Goal: Information Seeking & Learning: Learn about a topic

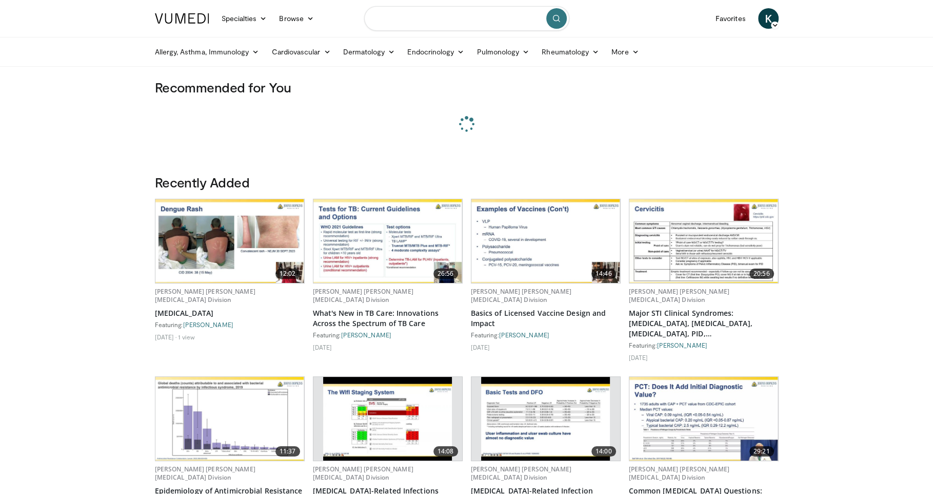
click at [414, 25] on input "Search topics, interventions" at bounding box center [466, 18] width 205 height 25
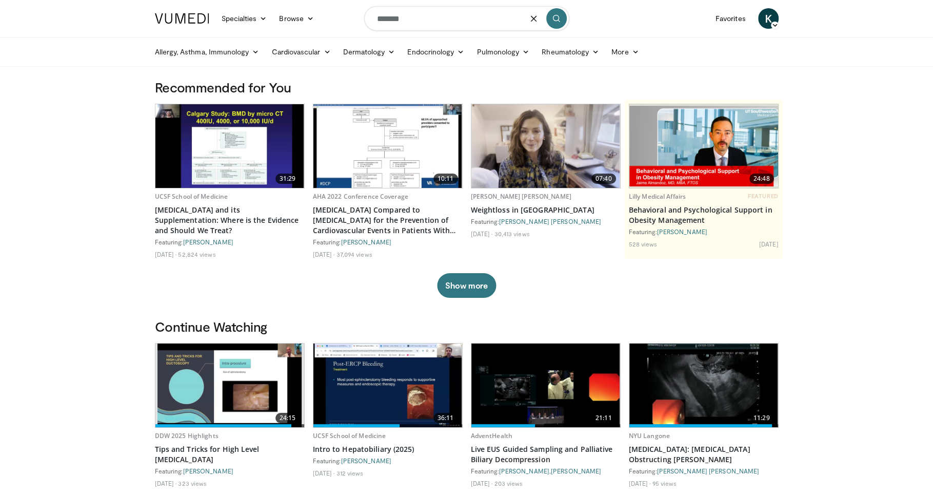
type input "*******"
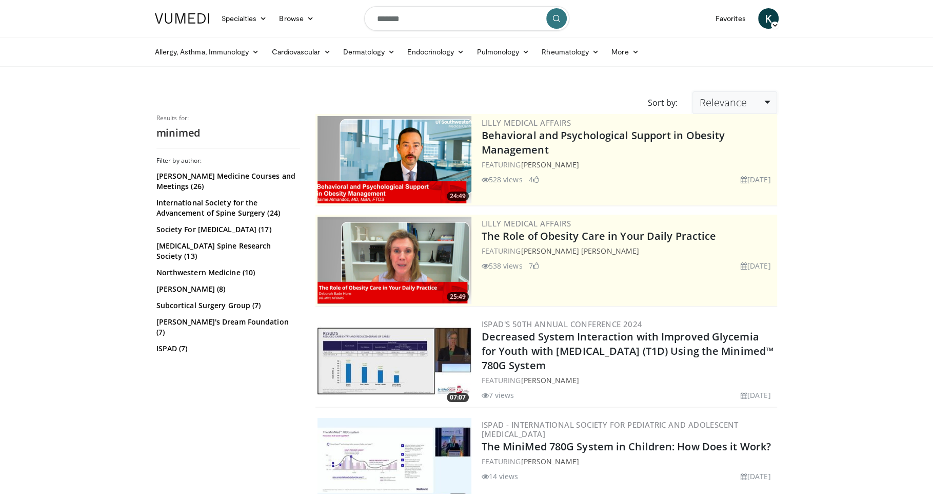
click at [769, 96] on link "Relevance" at bounding box center [735, 102] width 84 height 23
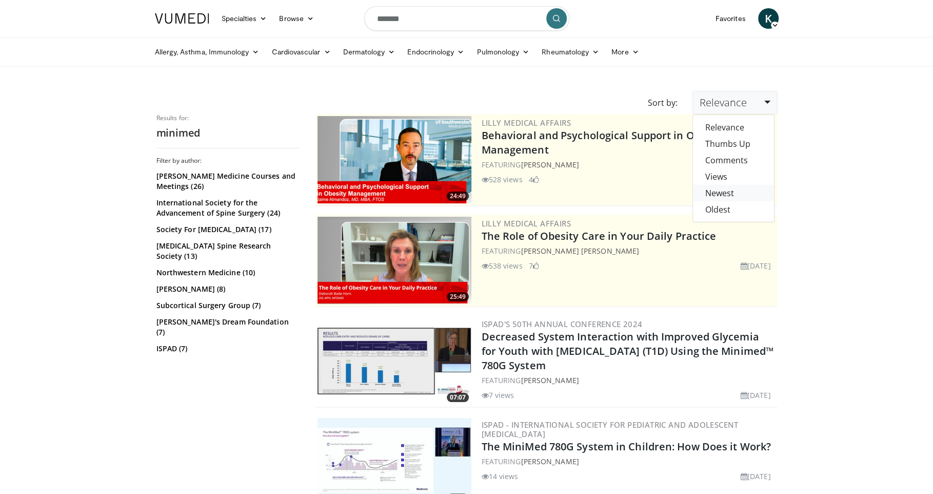
click at [729, 194] on link "Newest" at bounding box center [733, 193] width 81 height 16
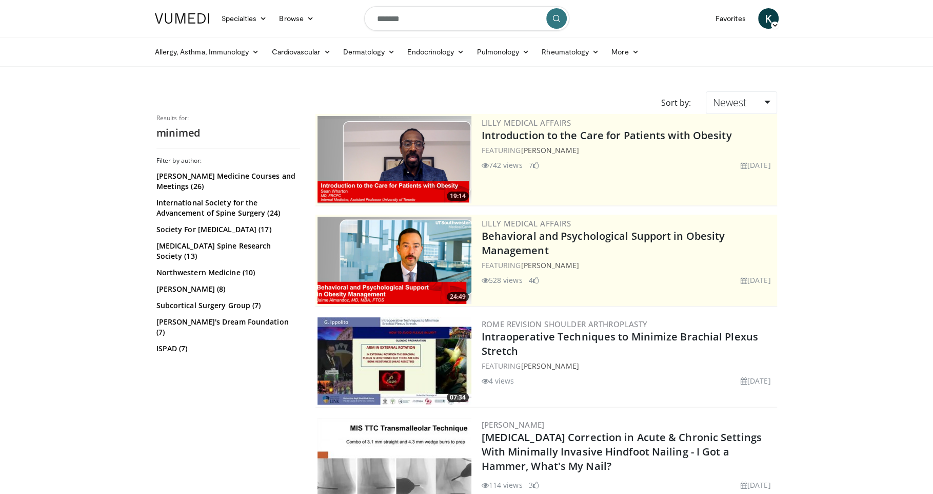
click at [424, 24] on input "*******" at bounding box center [466, 18] width 205 height 25
type input "**********"
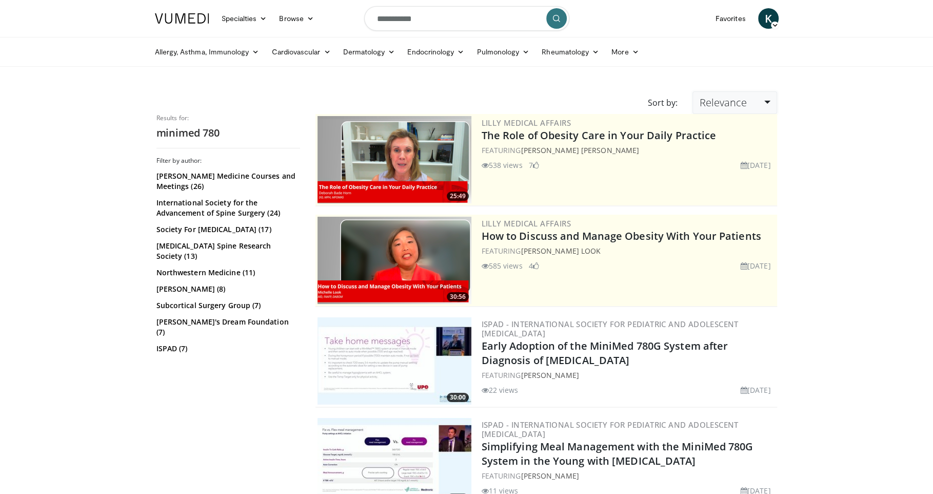
click at [756, 104] on link "Relevance" at bounding box center [735, 102] width 84 height 23
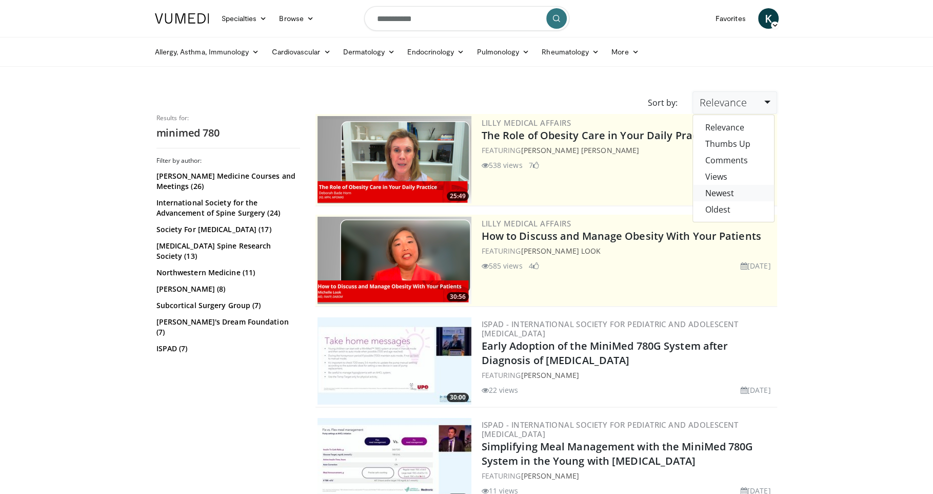
click at [732, 189] on link "Newest" at bounding box center [733, 193] width 81 height 16
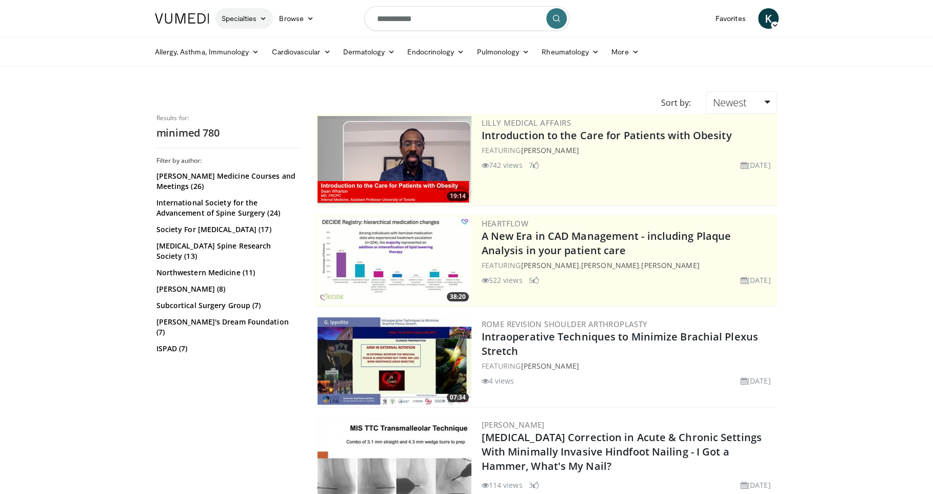
click at [241, 18] on link "Specialties" at bounding box center [244, 18] width 58 height 21
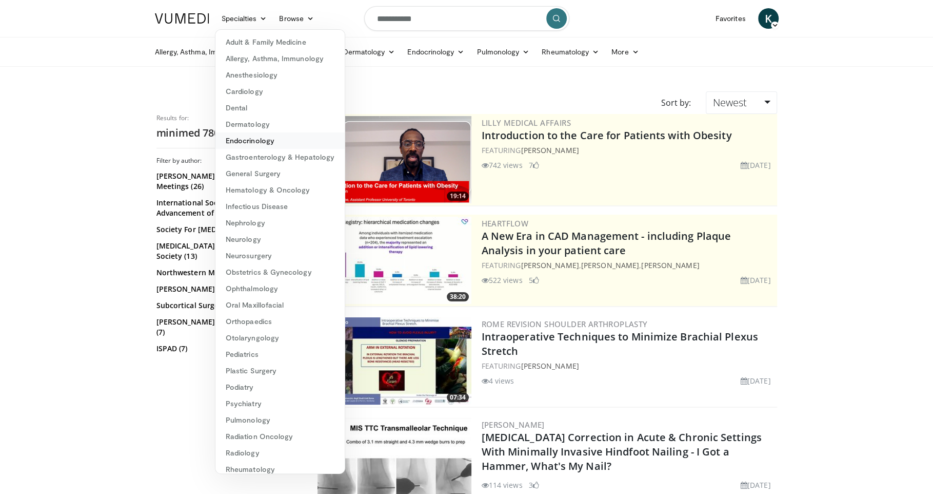
click at [266, 143] on link "Endocrinology" at bounding box center [279, 140] width 129 height 16
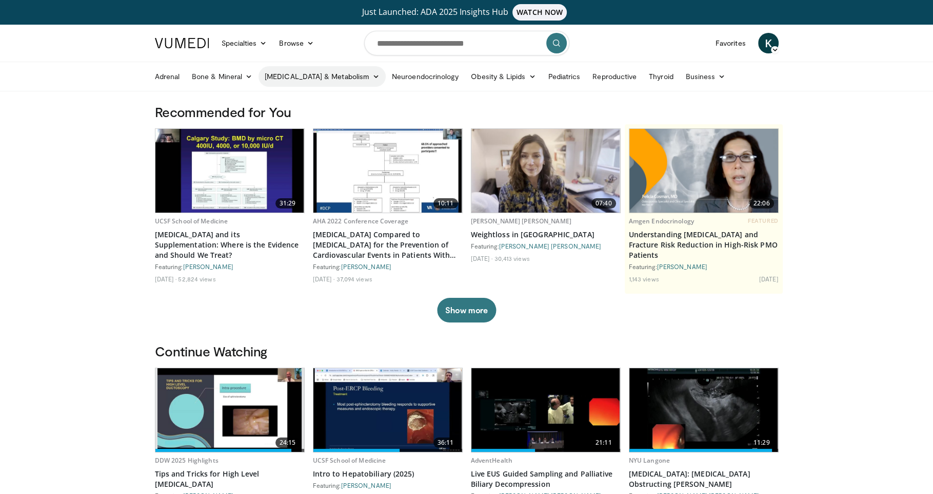
click at [320, 79] on link "Diabetes & Metabolism" at bounding box center [322, 76] width 127 height 21
click at [292, 115] on link "Type 1 Diabetes" at bounding box center [320, 117] width 122 height 16
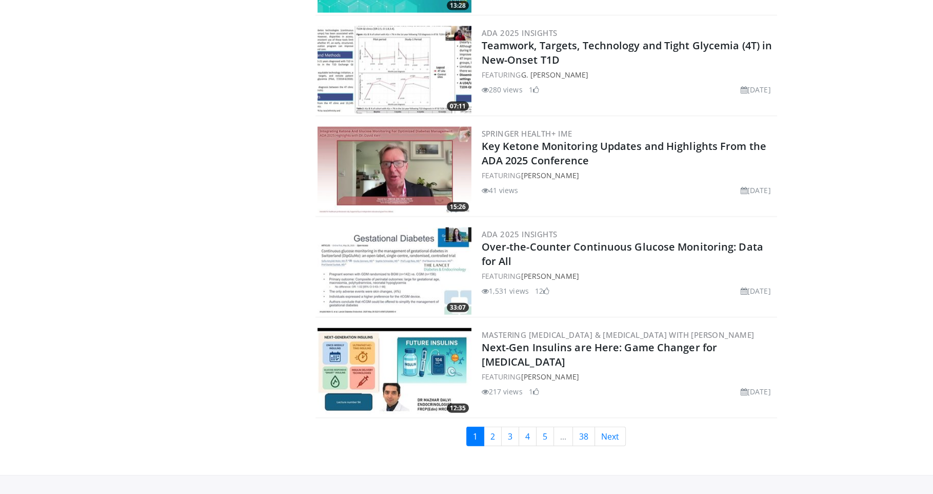
scroll to position [2285, 0]
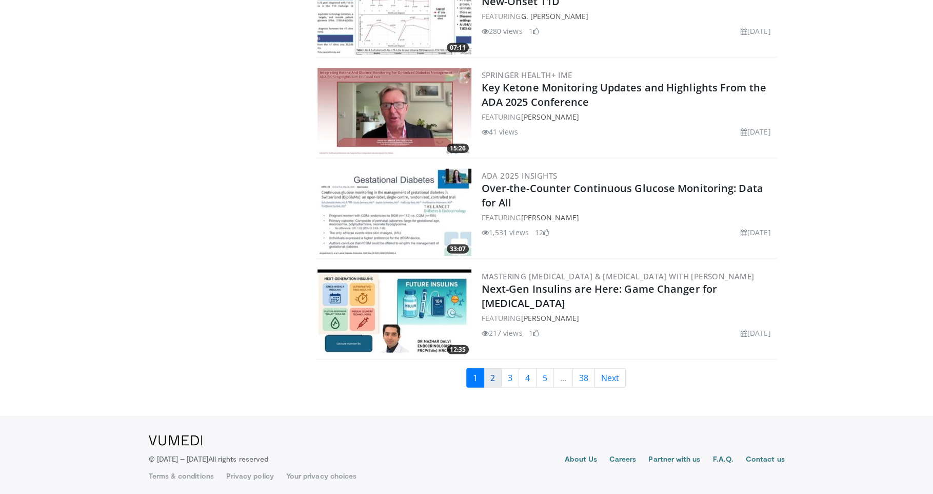
click at [495, 374] on link "2" at bounding box center [493, 377] width 18 height 19
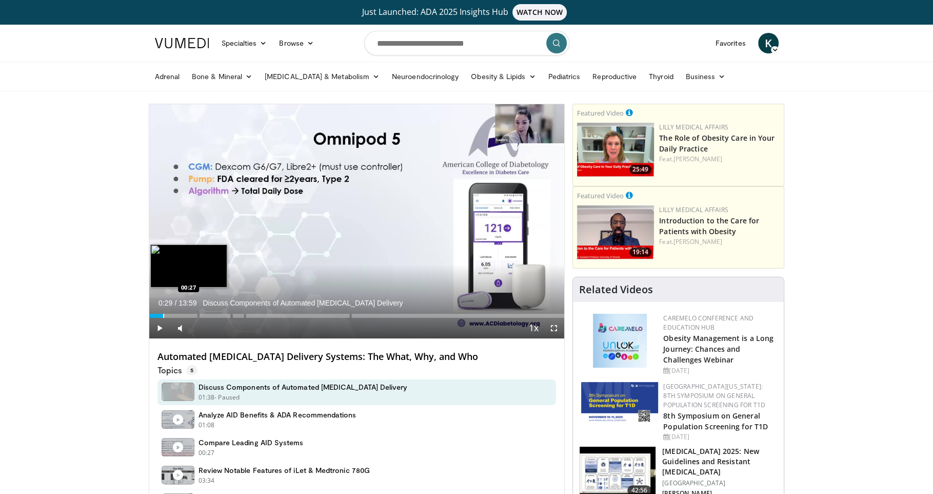
click at [163, 314] on div "Progress Bar" at bounding box center [163, 315] width 1 height 4
click at [150, 326] on span "Video Player" at bounding box center [159, 328] width 21 height 21
click at [176, 314] on div "Progress Bar" at bounding box center [176, 315] width 1 height 4
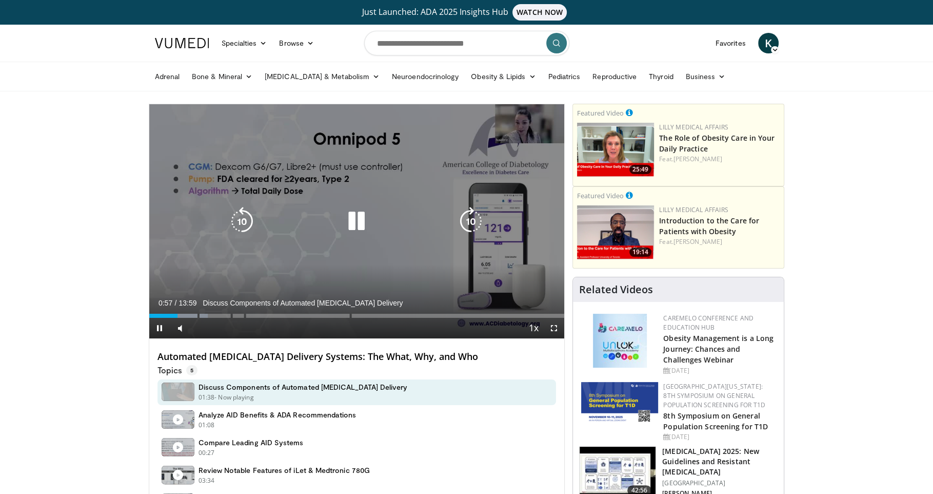
click at [223, 169] on div "10 seconds Tap to unmute" at bounding box center [357, 221] width 416 height 234
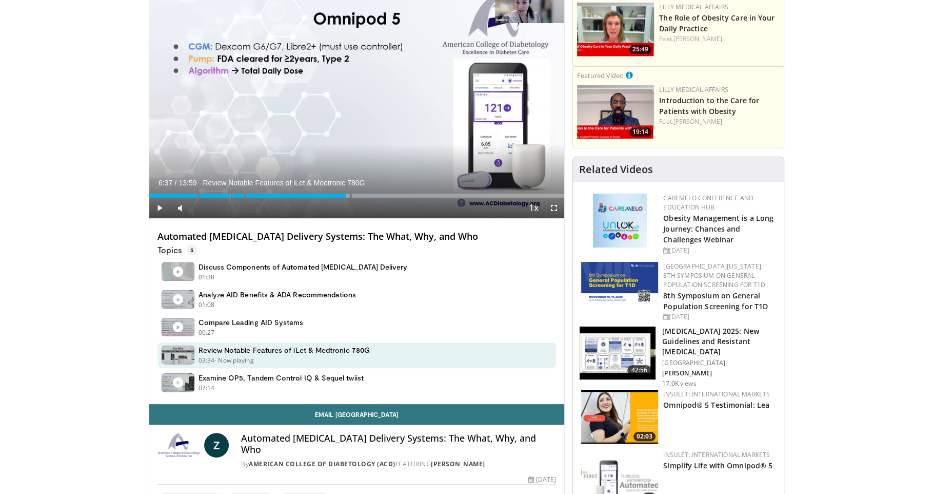
scroll to position [42, 0]
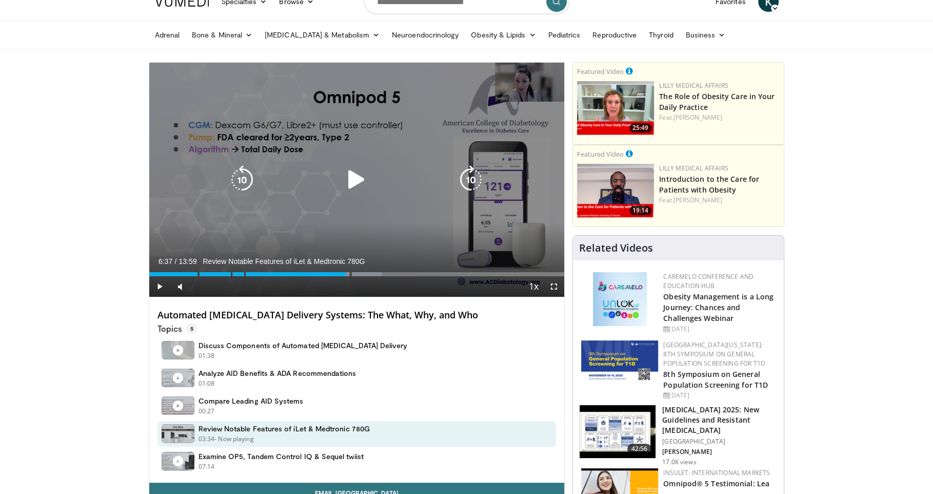
click at [449, 188] on div "Video Player" at bounding box center [356, 179] width 249 height 21
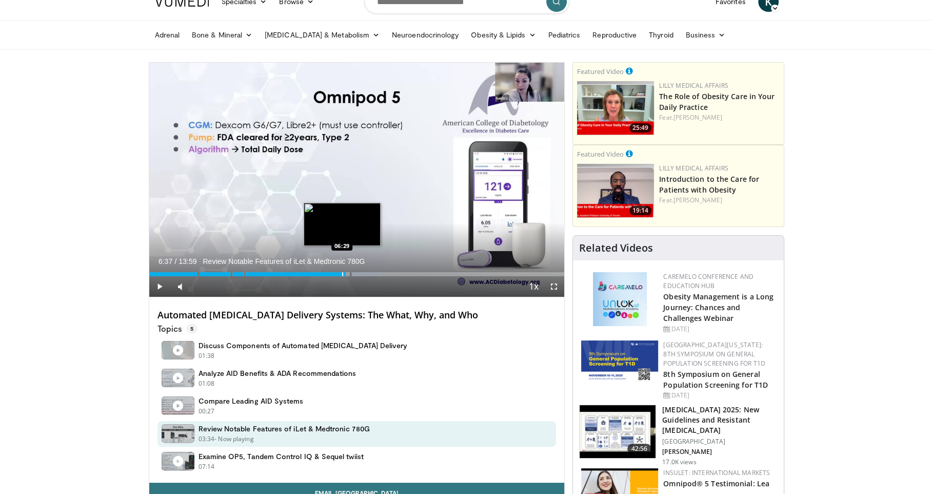
click at [342, 272] on div "Progress Bar" at bounding box center [342, 274] width 1 height 4
click at [336, 274] on div "Progress Bar" at bounding box center [336, 274] width 1 height 4
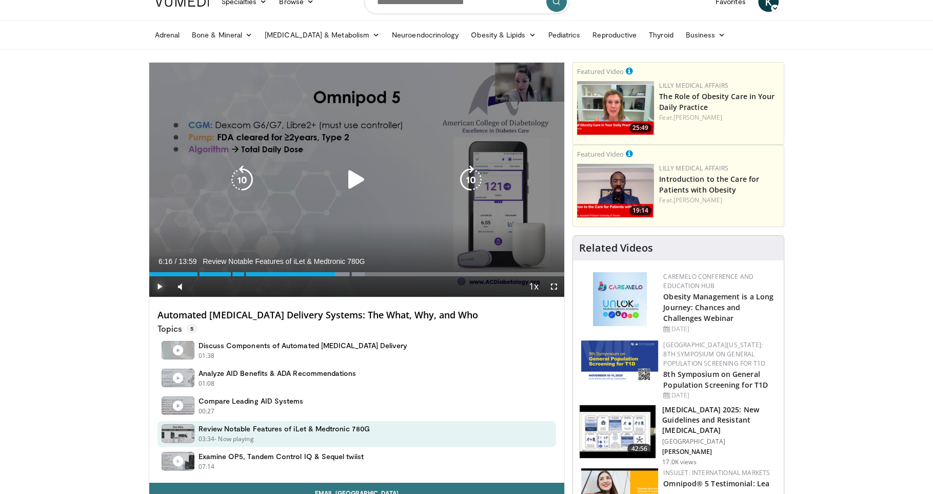
click at [160, 283] on span "Video Player" at bounding box center [159, 286] width 21 height 21
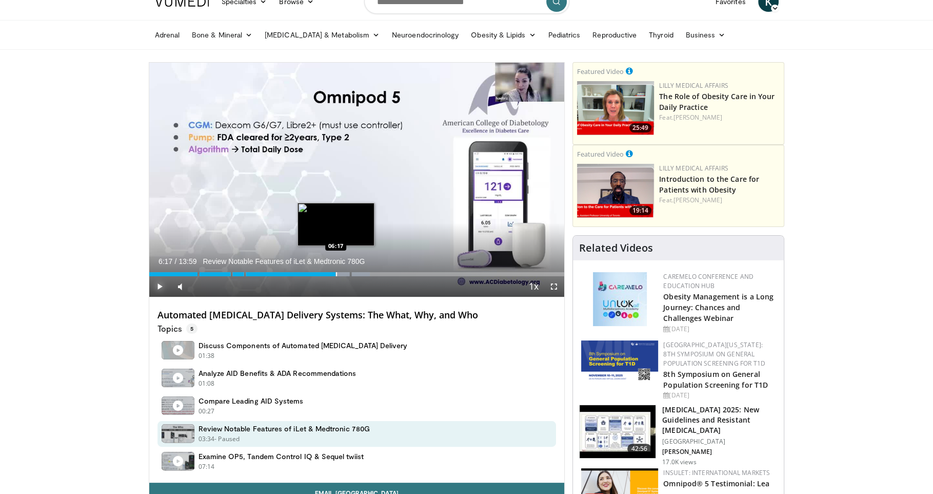
click at [336, 274] on div "Progress Bar" at bounding box center [336, 274] width 1 height 4
click at [161, 284] on span "Video Player" at bounding box center [159, 286] width 21 height 21
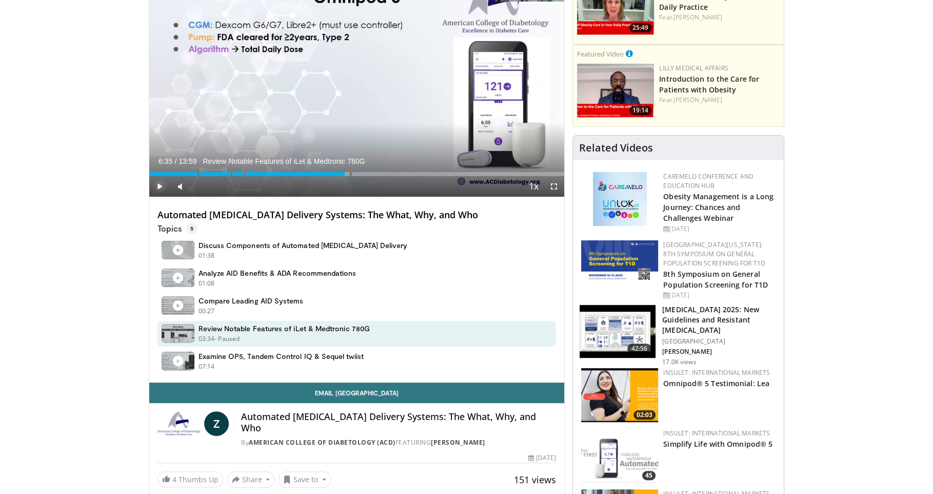
scroll to position [126, 0]
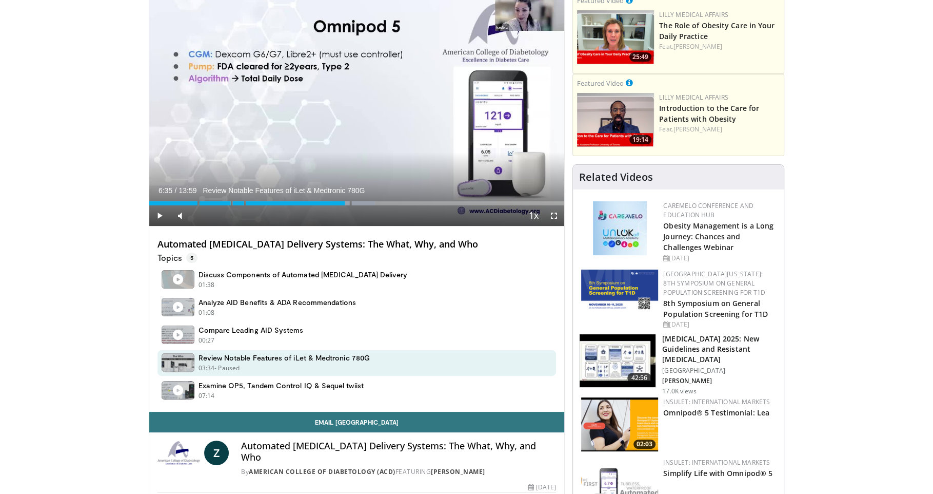
scroll to position [0, 0]
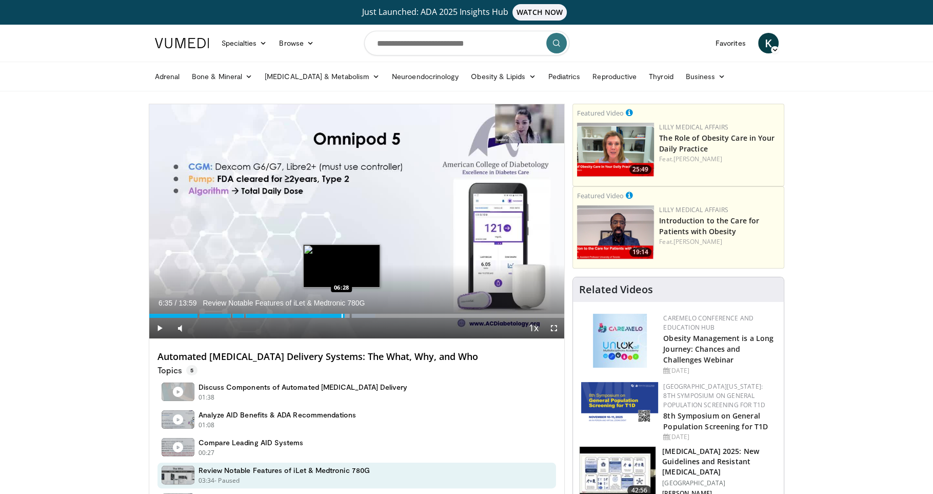
click at [342, 316] on div "Progress Bar" at bounding box center [342, 315] width 1 height 4
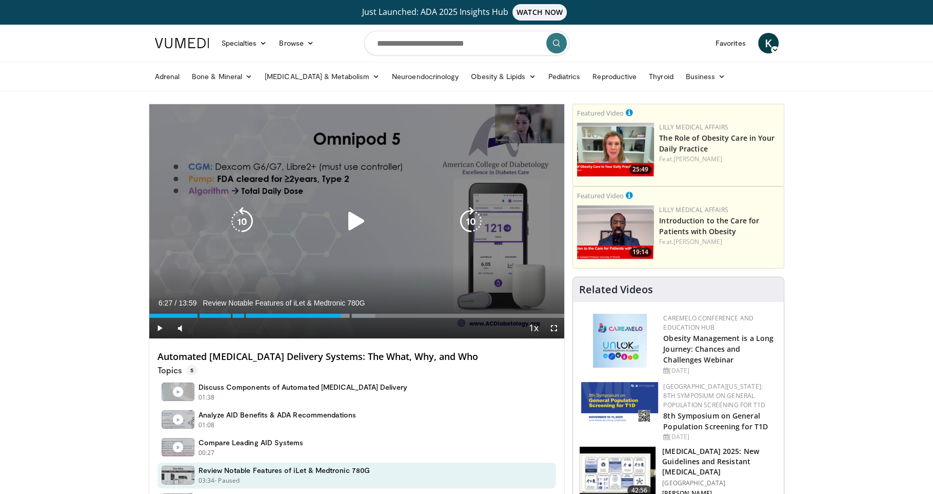
click at [355, 214] on icon "Video Player" at bounding box center [356, 221] width 29 height 29
click at [356, 225] on icon "Video Player" at bounding box center [356, 221] width 29 height 29
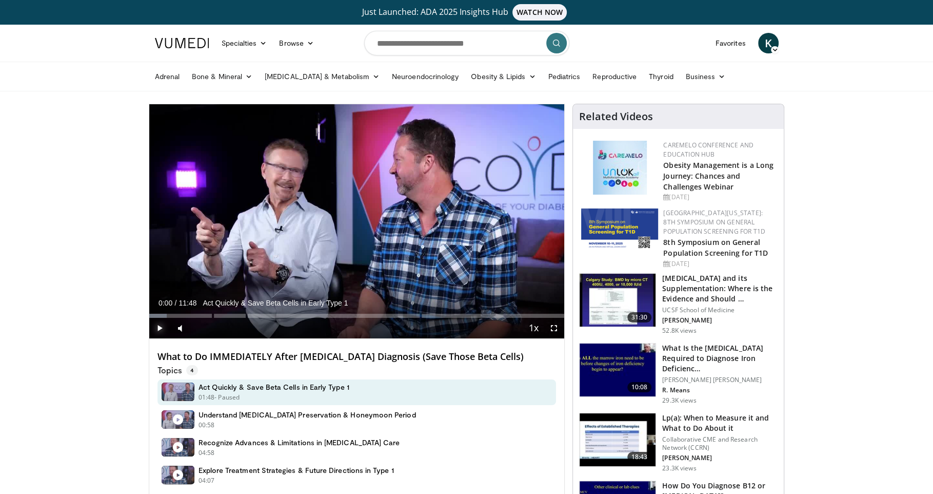
click at [162, 328] on span "Video Player" at bounding box center [159, 328] width 21 height 21
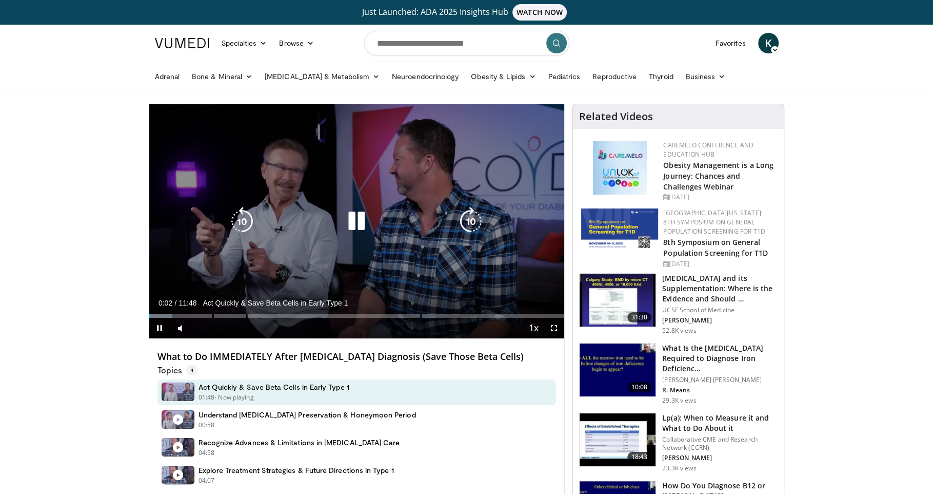
click at [231, 169] on div "10 seconds Tap to unmute" at bounding box center [357, 221] width 416 height 234
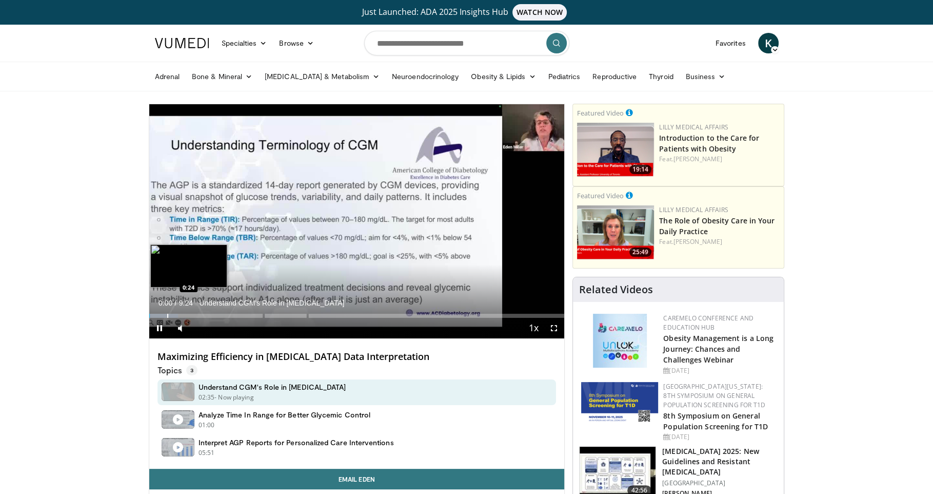
click at [167, 313] on div "Progress Bar" at bounding box center [167, 315] width 1 height 4
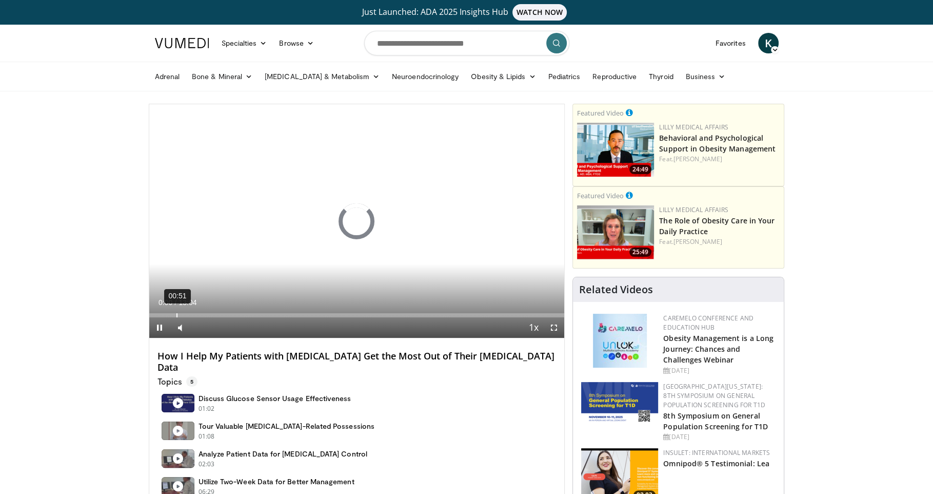
click at [175, 311] on div "Loaded : 0.00% 00:51 00:00" at bounding box center [357, 312] width 416 height 10
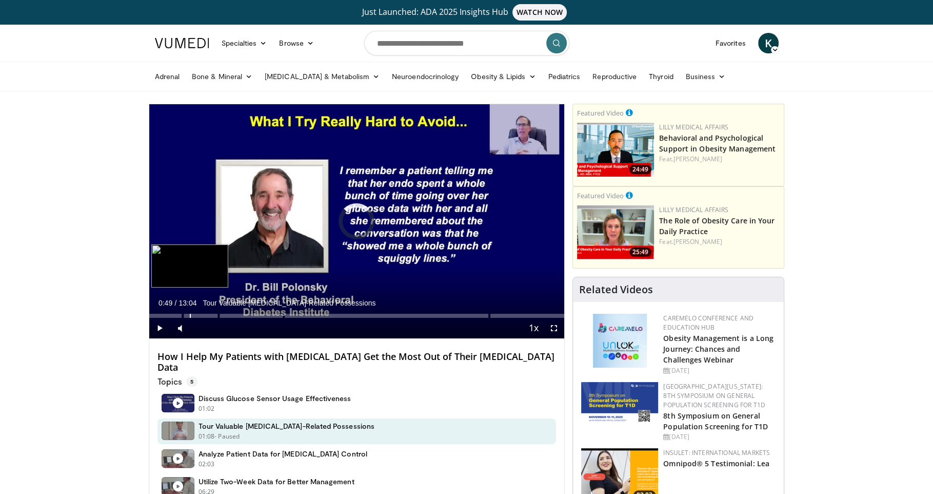
click at [190, 314] on div "01:16" at bounding box center [190, 315] width 1 height 4
click at [200, 314] on div "Progress Bar" at bounding box center [200, 315] width 1 height 4
click at [209, 314] on div "Progress Bar" at bounding box center [209, 315] width 1 height 4
click at [229, 314] on div "Progress Bar" at bounding box center [228, 315] width 1 height 4
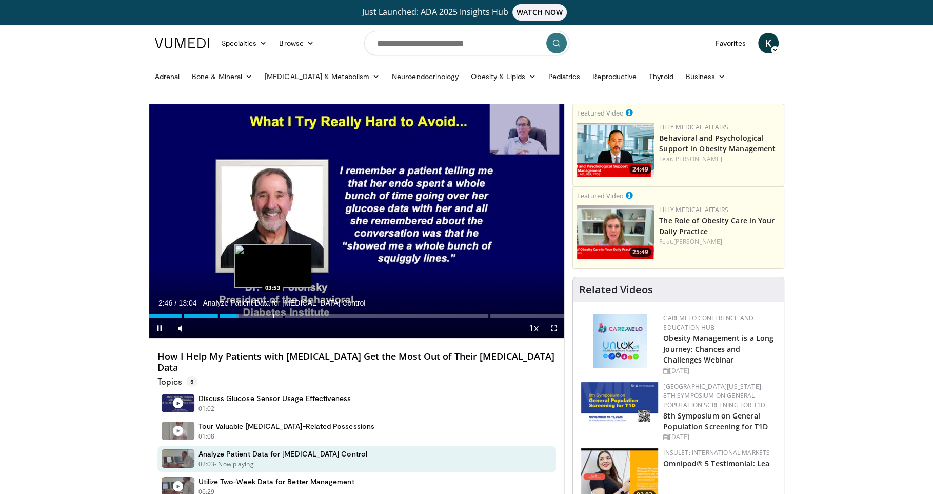
click at [274, 314] on div "Progress Bar" at bounding box center [273, 315] width 1 height 4
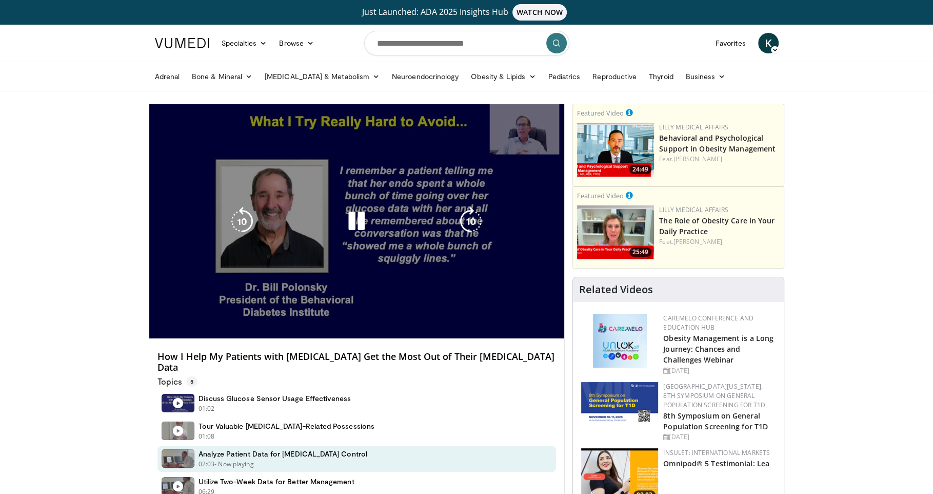
click at [266, 314] on video-js "**********" at bounding box center [357, 221] width 416 height 234
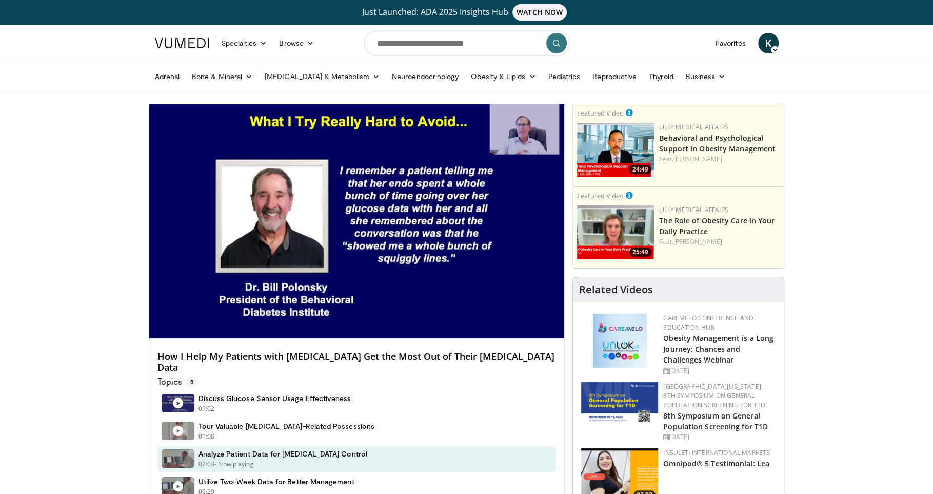
click at [273, 334] on div "Progress Bar" at bounding box center [273, 336] width 1 height 4
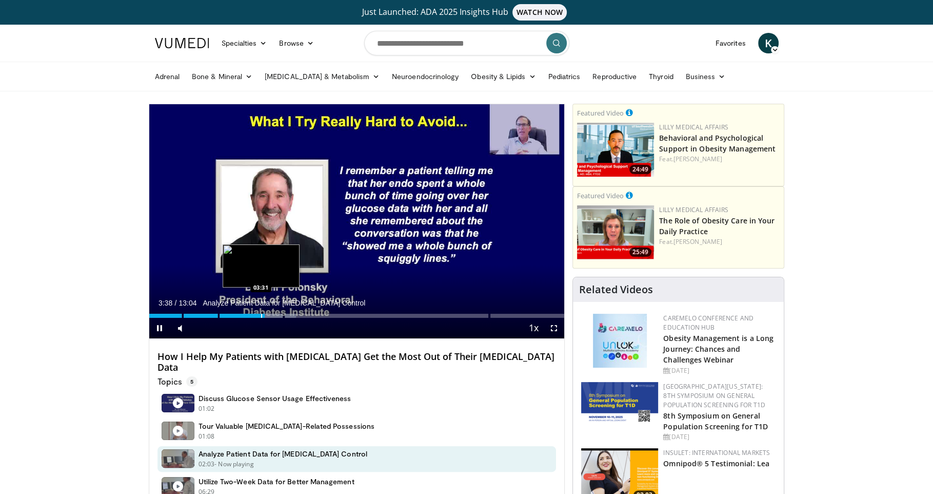
click at [261, 316] on div "Progress Bar" at bounding box center [261, 315] width 1 height 4
click at [260, 316] on div "Progress Bar" at bounding box center [260, 315] width 1 height 4
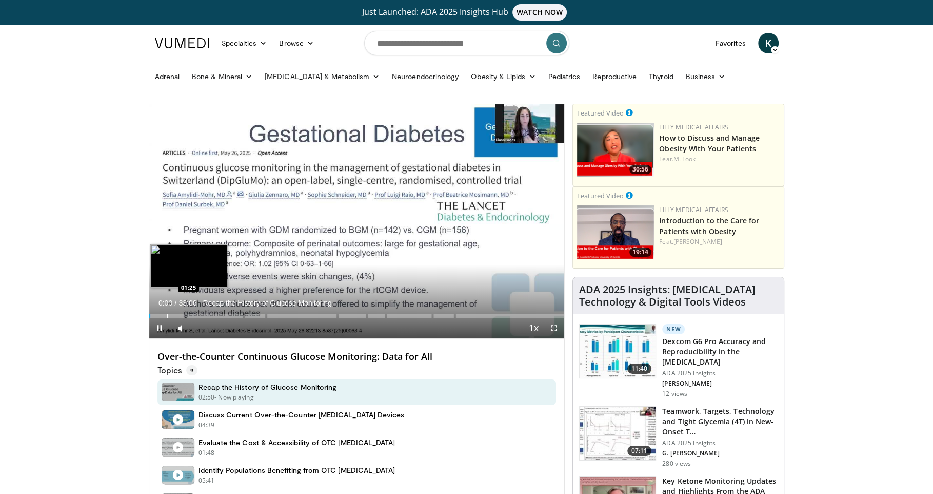
click at [167, 314] on div "Progress Bar" at bounding box center [167, 315] width 1 height 4
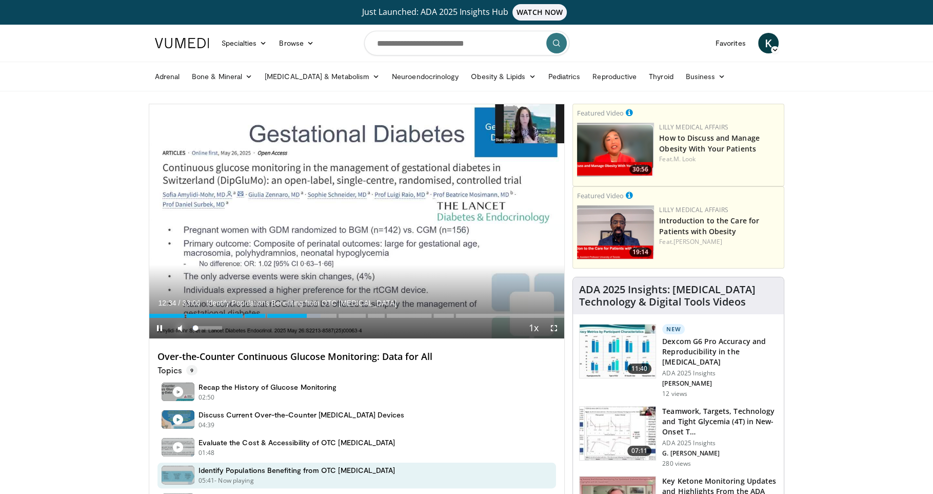
click at [186, 327] on span "Video Player" at bounding box center [180, 328] width 21 height 21
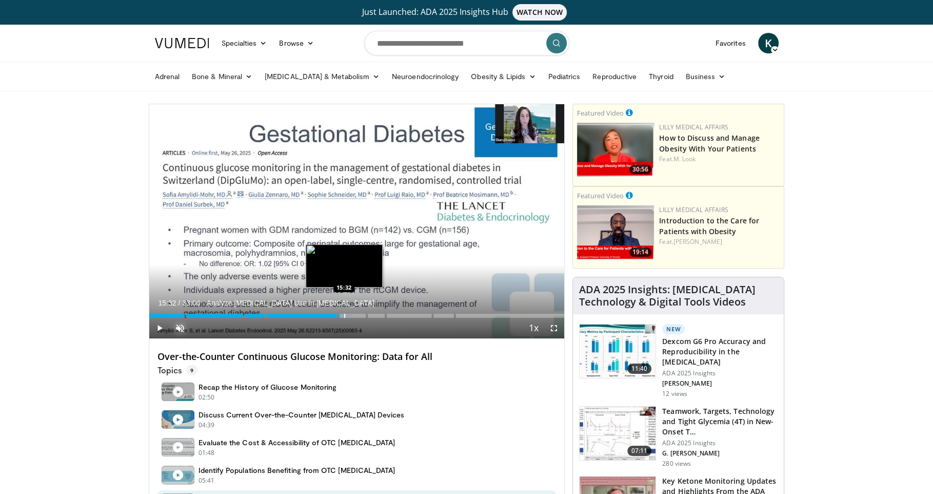
click at [344, 312] on div "Loaded : 48.93% 15:11 15:32" at bounding box center [357, 313] width 416 height 10
click at [351, 313] on div "Progress Bar" at bounding box center [351, 315] width 1 height 4
click at [356, 313] on div "Progress Bar" at bounding box center [355, 315] width 1 height 4
click at [361, 313] on div "Progress Bar" at bounding box center [361, 315] width 1 height 4
click at [370, 314] on div "Progress Bar" at bounding box center [369, 315] width 1 height 4
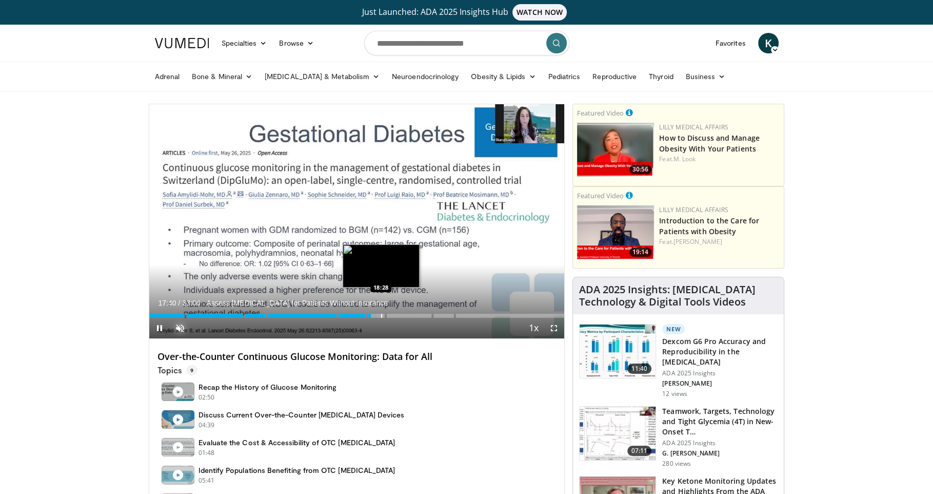
click at [381, 313] on div "Progress Bar" at bounding box center [381, 315] width 1 height 4
click at [385, 313] on div "Progress Bar" at bounding box center [385, 315] width 1 height 4
click at [393, 314] on div "Progress Bar" at bounding box center [393, 315] width 1 height 4
click at [398, 314] on div "Progress Bar" at bounding box center [398, 315] width 1 height 4
click at [402, 314] on div "Progress Bar" at bounding box center [401, 315] width 1 height 4
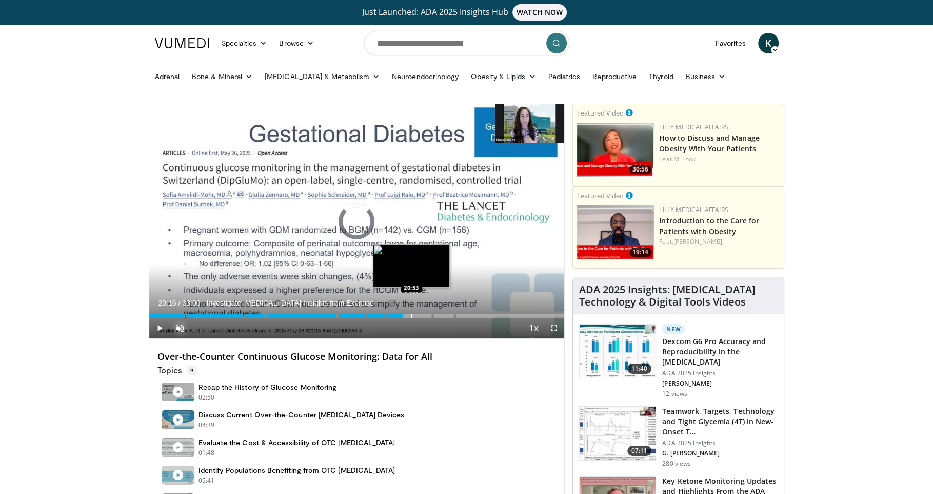
drag, startPoint x: 411, startPoint y: 314, endPoint x: 418, endPoint y: 314, distance: 6.7
click at [411, 314] on div "Progress Bar" at bounding box center [411, 315] width 1 height 4
click at [420, 314] on div "Progress Bar" at bounding box center [419, 315] width 1 height 4
click at [426, 314] on div "Progress Bar" at bounding box center [426, 315] width 1 height 4
click at [436, 314] on div "Progress Bar" at bounding box center [436, 315] width 1 height 4
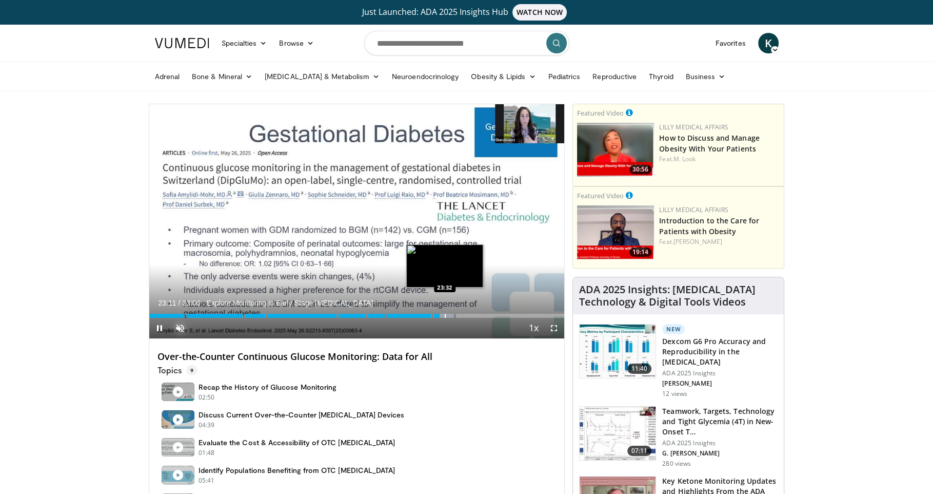
click at [445, 314] on div "Progress Bar" at bounding box center [445, 315] width 1 height 4
click at [448, 314] on div "Progress Bar" at bounding box center [448, 315] width 1 height 4
click at [454, 314] on div "Progress Bar" at bounding box center [454, 315] width 1 height 4
click at [460, 313] on div "Progress Bar" at bounding box center [459, 315] width 1 height 4
click at [468, 312] on div "Loaded : 76.50% 25:01 25:28" at bounding box center [357, 313] width 416 height 10
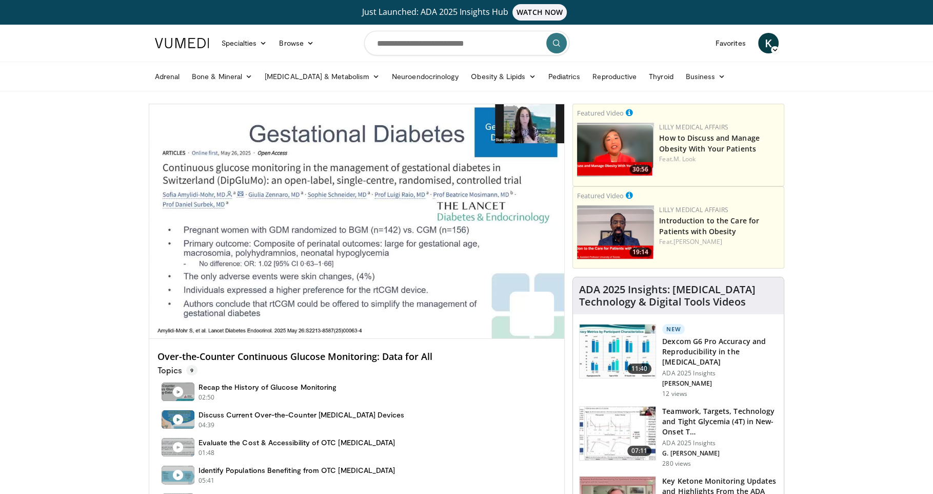
click at [477, 313] on div "Loaded : 77.01% 25:28 25:28" at bounding box center [357, 313] width 416 height 10
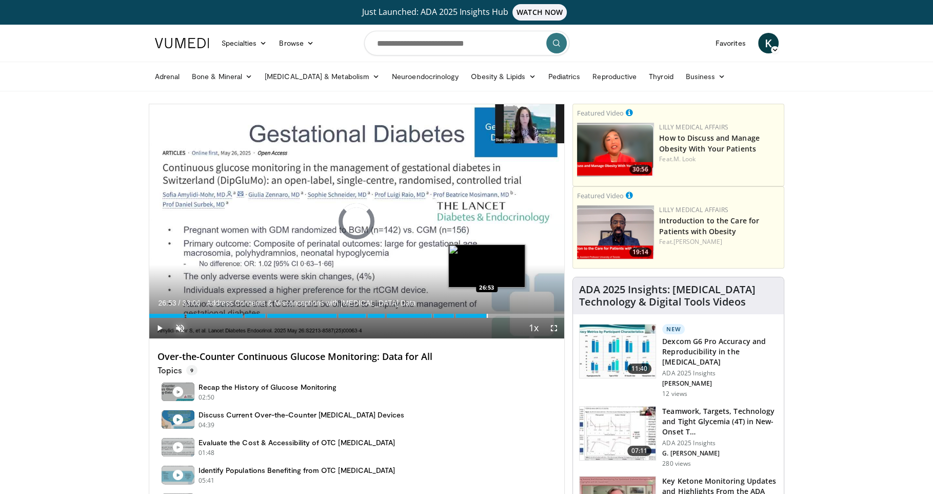
click at [487, 313] on div "Progress Bar" at bounding box center [487, 315] width 1 height 4
click at [493, 313] on div "Progress Bar" at bounding box center [493, 315] width 1 height 4
click at [497, 313] on div "Loaded : 82.88% 27:23 27:38" at bounding box center [357, 313] width 416 height 10
drag, startPoint x: 503, startPoint y: 312, endPoint x: 509, endPoint y: 312, distance: 6.2
click at [503, 312] on div "Loaded : 84.05% 27:45 28:14" at bounding box center [357, 313] width 416 height 10
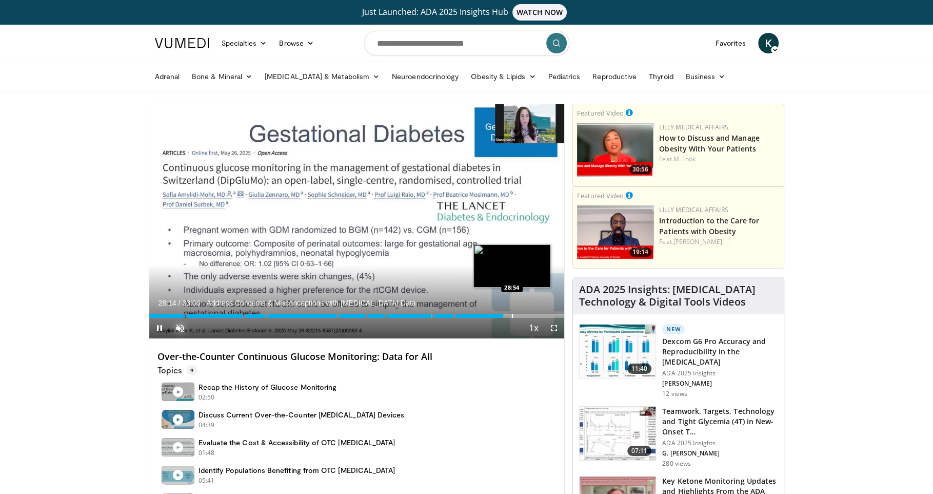
click at [513, 313] on div "Progress Bar" at bounding box center [512, 315] width 1 height 4
click at [521, 313] on div "Progress Bar" at bounding box center [521, 315] width 1 height 4
drag, startPoint x: 527, startPoint y: 313, endPoint x: 534, endPoint y: 313, distance: 6.7
click at [528, 313] on div "Progress Bar" at bounding box center [528, 315] width 1 height 4
click at [524, 312] on div "Loaded : 93.62% 30:13 30:20" at bounding box center [357, 313] width 416 height 10
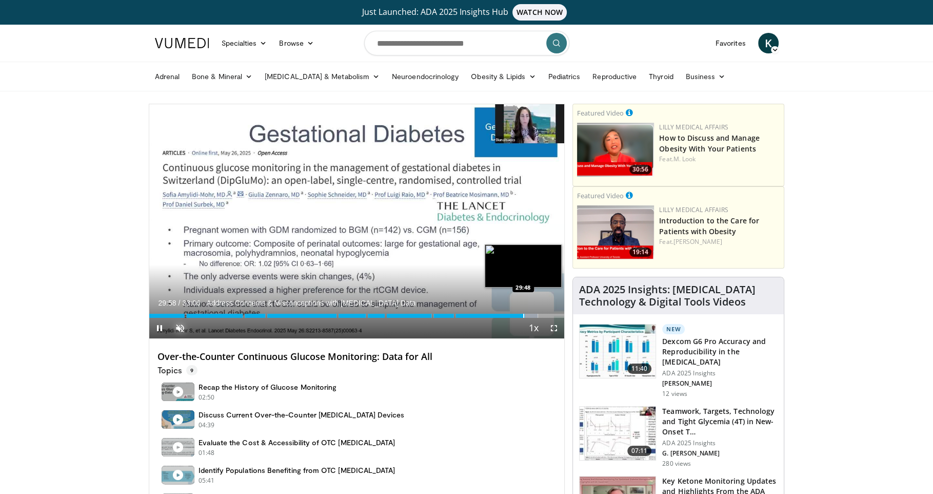
click at [521, 312] on div "Loaded : 93.62% 29:58 29:48" at bounding box center [357, 313] width 416 height 10
click at [523, 313] on div "Progress Bar" at bounding box center [523, 315] width 1 height 4
click at [525, 314] on div "Progress Bar" at bounding box center [524, 315] width 1 height 4
click at [536, 314] on div "Progress Bar" at bounding box center [536, 315] width 1 height 4
click at [541, 314] on div "Progress Bar" at bounding box center [541, 315] width 1 height 4
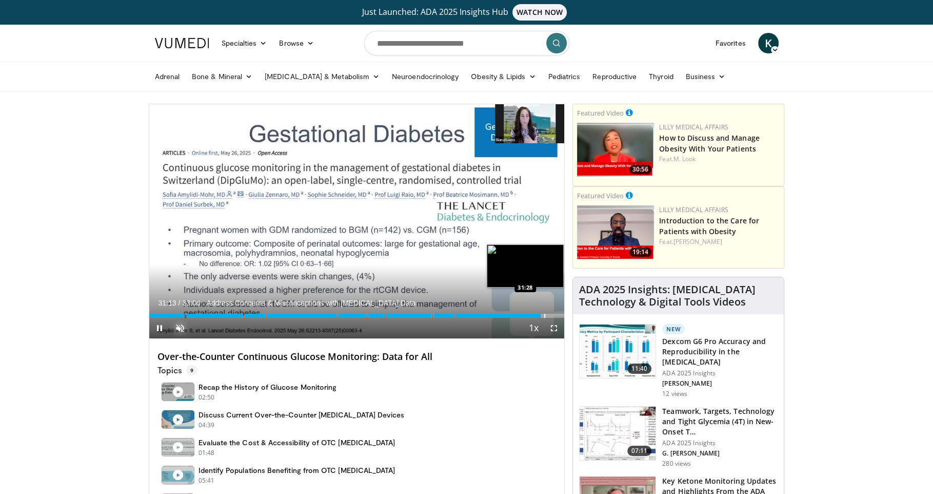
click at [544, 314] on div "Progress Bar" at bounding box center [544, 315] width 1 height 4
click at [548, 315] on div "Progress Bar" at bounding box center [548, 315] width 1 height 4
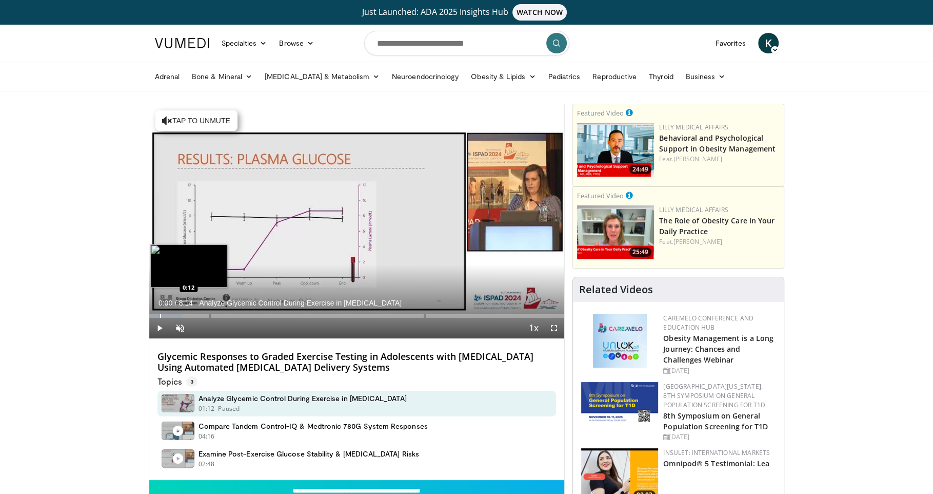
click at [160, 312] on div "Loaded : 8.07% 0:00 0:12" at bounding box center [357, 313] width 416 height 10
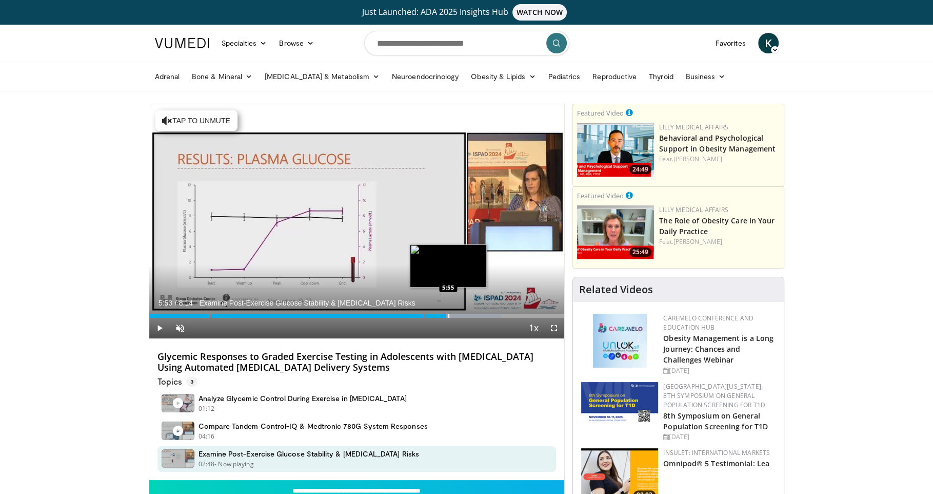
click at [451, 311] on div "Loaded : 84.88% 5:53 5:55" at bounding box center [357, 313] width 416 height 10
click at [462, 313] on div "Progress Bar" at bounding box center [462, 315] width 1 height 4
click at [473, 314] on div "Progress Bar" at bounding box center [471, 315] width 1 height 4
click at [480, 314] on div "Progress Bar" at bounding box center [480, 315] width 1 height 4
click at [486, 314] on div "Progress Bar" at bounding box center [485, 315] width 1 height 4
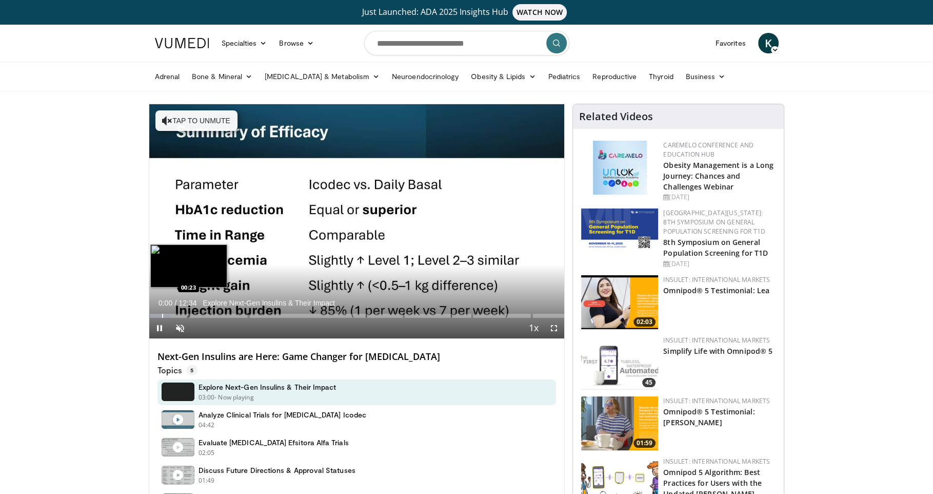
click at [162, 314] on div "Progress Bar" at bounding box center [162, 315] width 1 height 4
click at [170, 314] on div "Progress Bar" at bounding box center [169, 315] width 1 height 4
click at [183, 316] on div "Progress Bar" at bounding box center [183, 315] width 1 height 4
drag, startPoint x: 192, startPoint y: 316, endPoint x: 198, endPoint y: 315, distance: 5.2
click at [192, 316] on div "Progress Bar" at bounding box center [192, 315] width 1 height 4
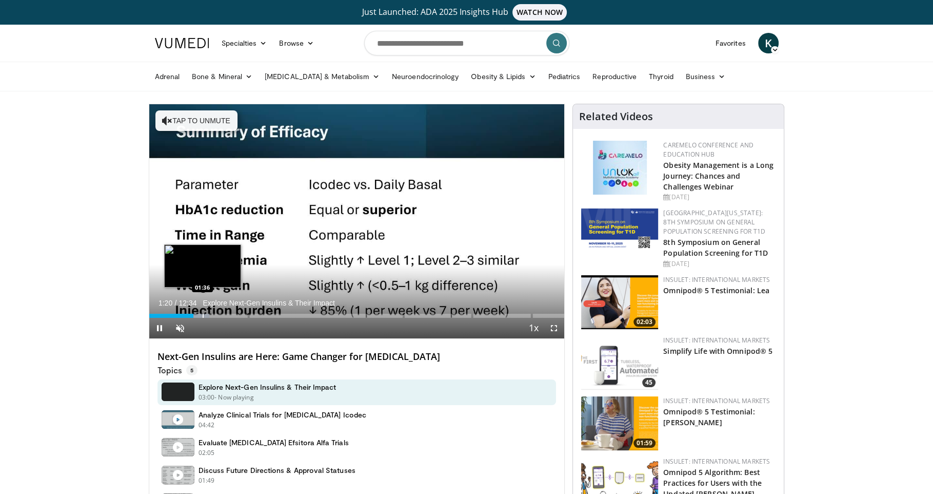
click at [203, 315] on div "Progress Bar" at bounding box center [203, 315] width 1 height 4
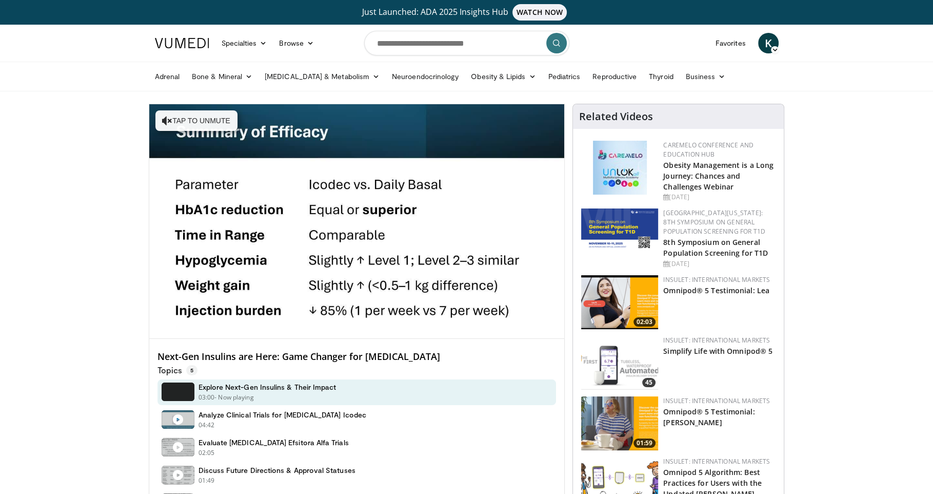
click at [206, 334] on div "Progress Bar" at bounding box center [205, 336] width 1 height 4
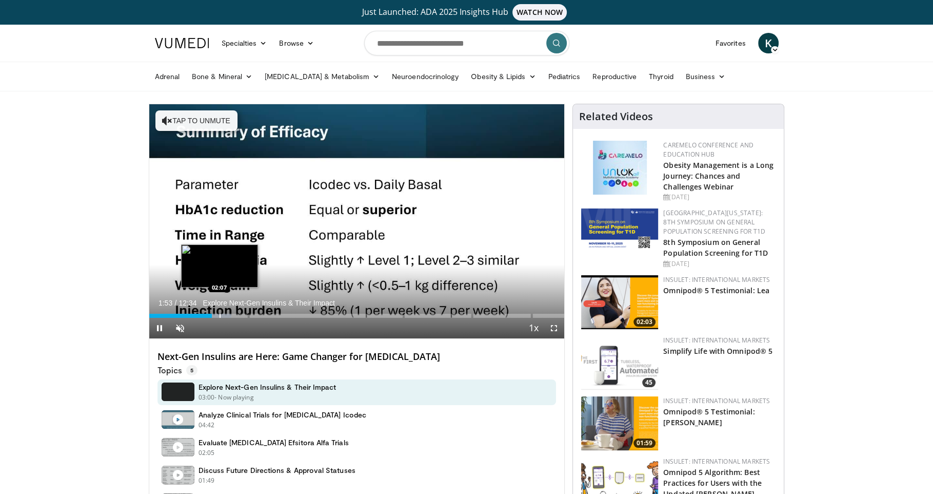
click at [220, 315] on div "Progress Bar" at bounding box center [220, 315] width 1 height 4
click at [229, 314] on div "Progress Bar" at bounding box center [228, 315] width 1 height 4
click at [233, 314] on div "Progress Bar" at bounding box center [233, 315] width 1 height 4
drag, startPoint x: 243, startPoint y: 315, endPoint x: 256, endPoint y: 316, distance: 13.3
click at [244, 315] on div "Progress Bar" at bounding box center [244, 315] width 1 height 4
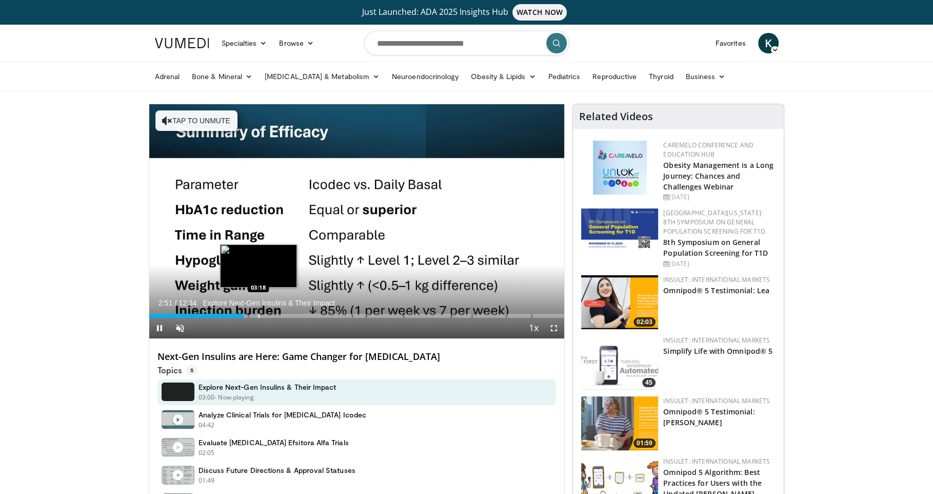
click at [259, 316] on div "Progress Bar" at bounding box center [259, 315] width 1 height 4
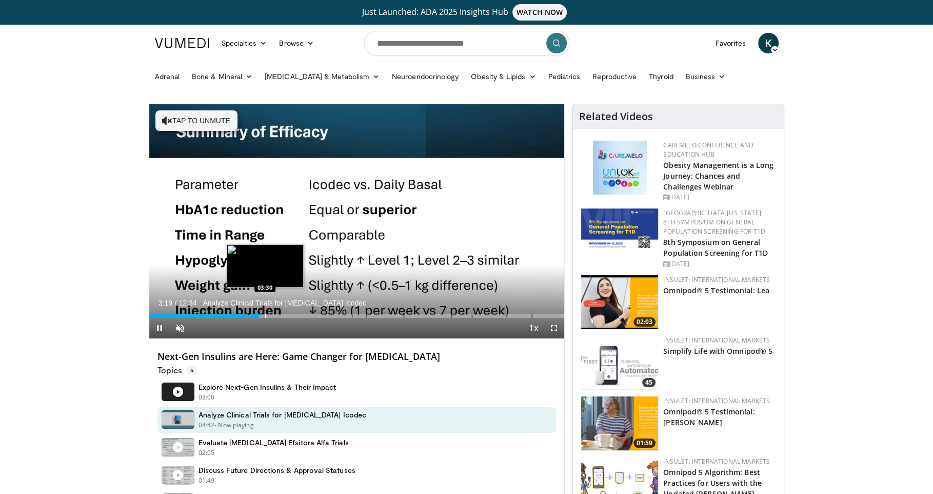
click at [265, 315] on div "Progress Bar" at bounding box center [265, 315] width 1 height 4
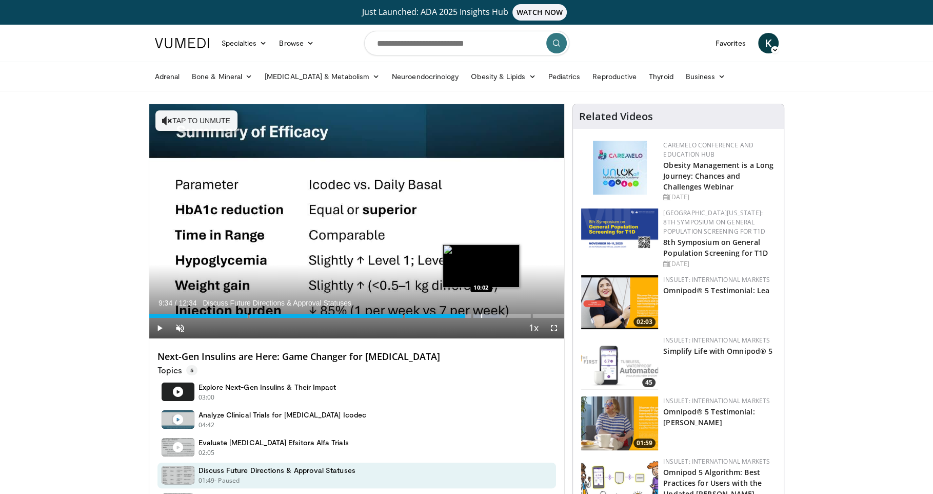
click at [480, 312] on div "Loaded : 84.69% 09:34 10:02" at bounding box center [357, 313] width 416 height 10
click at [489, 314] on div "Progress Bar" at bounding box center [489, 315] width 1 height 4
click at [497, 313] on div "Progress Bar" at bounding box center [497, 315] width 1 height 4
click at [504, 314] on div "Progress Bar" at bounding box center [504, 315] width 1 height 4
click at [514, 314] on div "Progress Bar" at bounding box center [514, 315] width 1 height 4
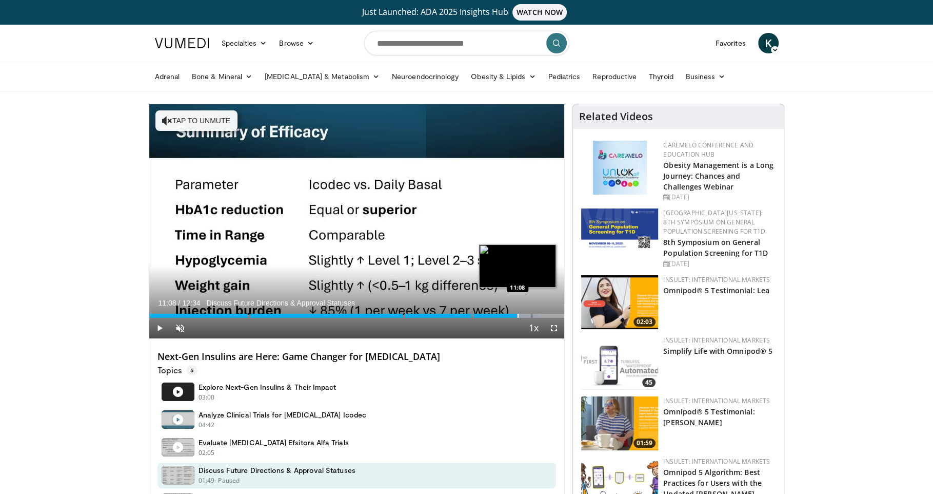
click at [518, 313] on div "Progress Bar" at bounding box center [518, 315] width 1 height 4
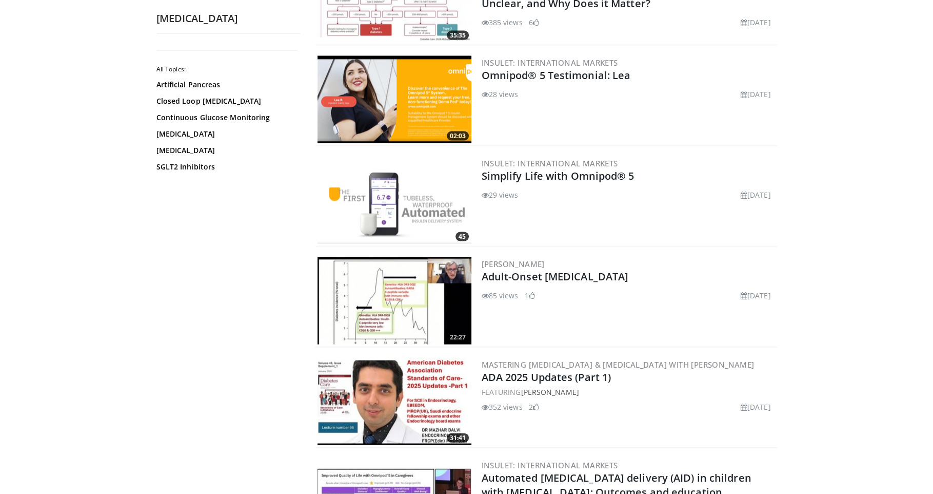
scroll to position [1967, 0]
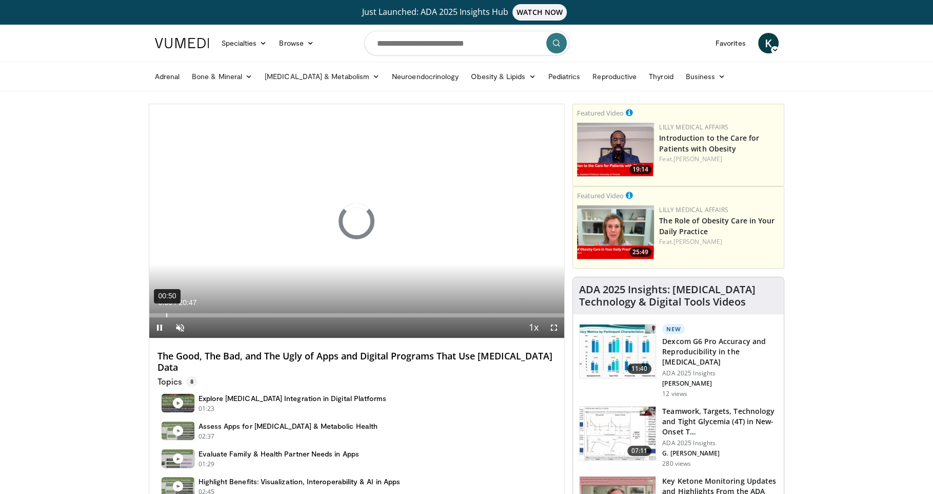
click at [166, 316] on div "00:50" at bounding box center [166, 315] width 1 height 4
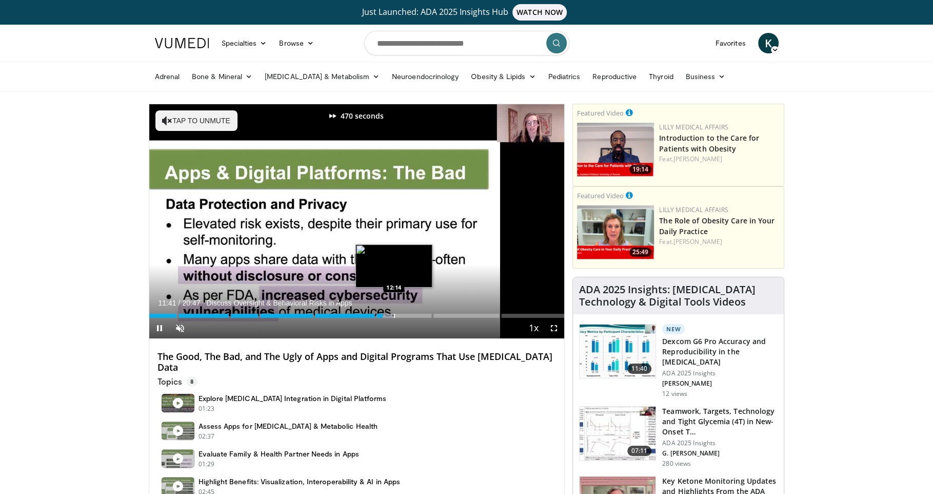
click at [396, 312] on div "Loaded : 58.54% 11:41 12:14" at bounding box center [357, 313] width 416 height 10
click at [406, 313] on div "Progress Bar" at bounding box center [406, 315] width 1 height 4
click at [412, 313] on div "Progress Bar" at bounding box center [412, 315] width 1 height 4
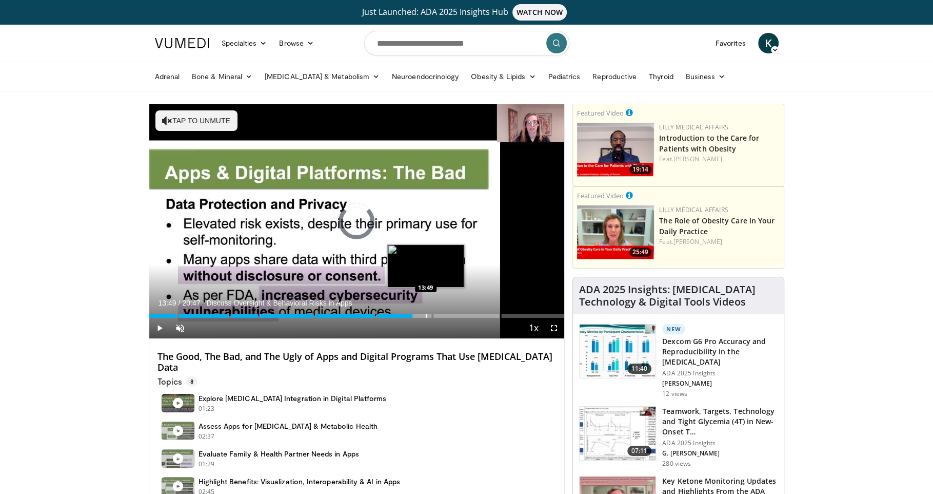
click at [426, 313] on div "Progress Bar" at bounding box center [426, 315] width 1 height 4
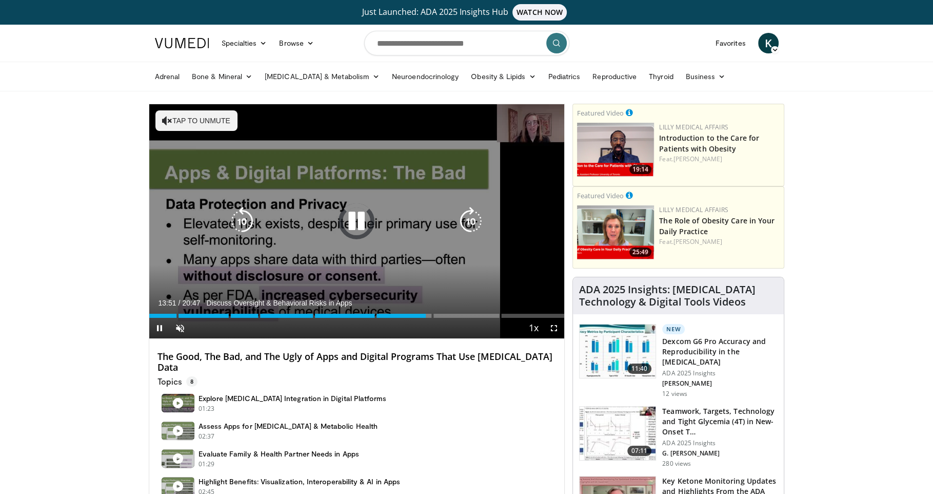
click at [433, 313] on div "Loaded : 0.00% 13:51 14:09" at bounding box center [357, 313] width 416 height 10
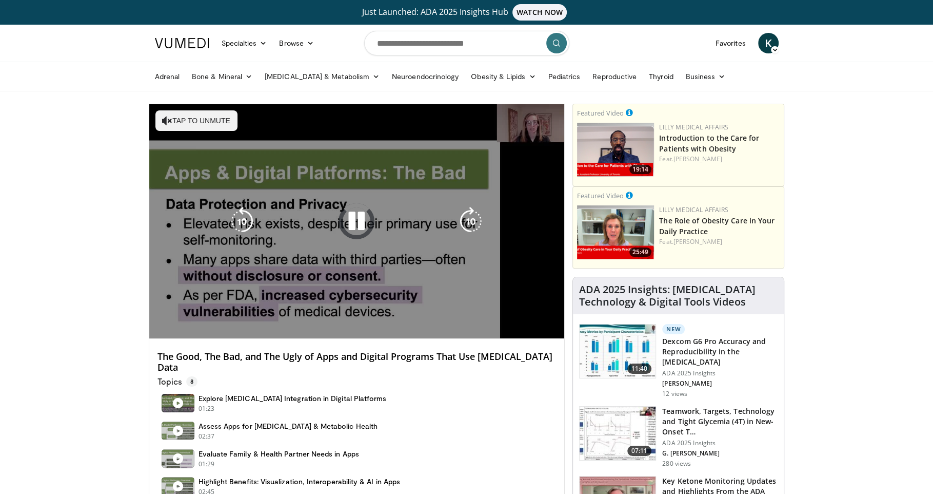
click at [445, 313] on video-js "**********" at bounding box center [357, 221] width 416 height 234
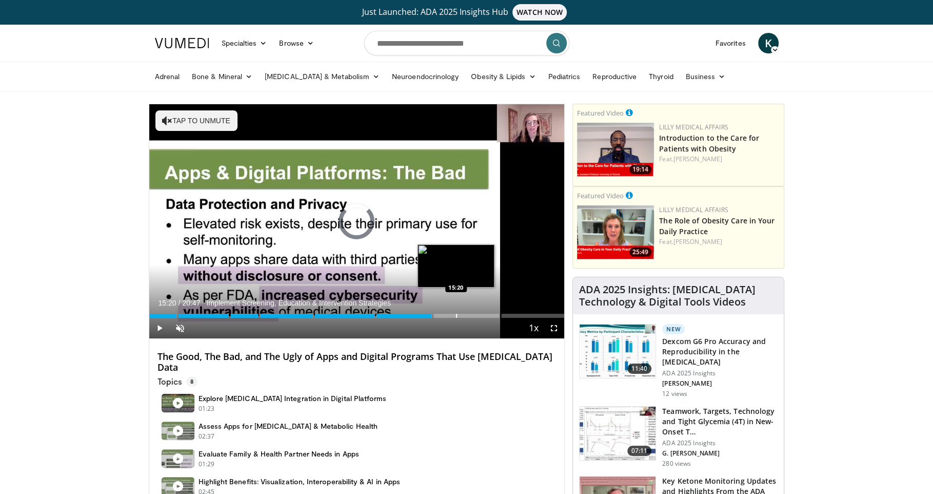
drag, startPoint x: 455, startPoint y: 313, endPoint x: 460, endPoint y: 314, distance: 5.2
click at [457, 314] on div "Progress Bar" at bounding box center [456, 315] width 1 height 4
click at [466, 313] on div "Progress Bar" at bounding box center [465, 315] width 1 height 4
drag, startPoint x: 481, startPoint y: 314, endPoint x: 506, endPoint y: 315, distance: 25.2
click at [481, 314] on div "Progress Bar" at bounding box center [480, 315] width 1 height 4
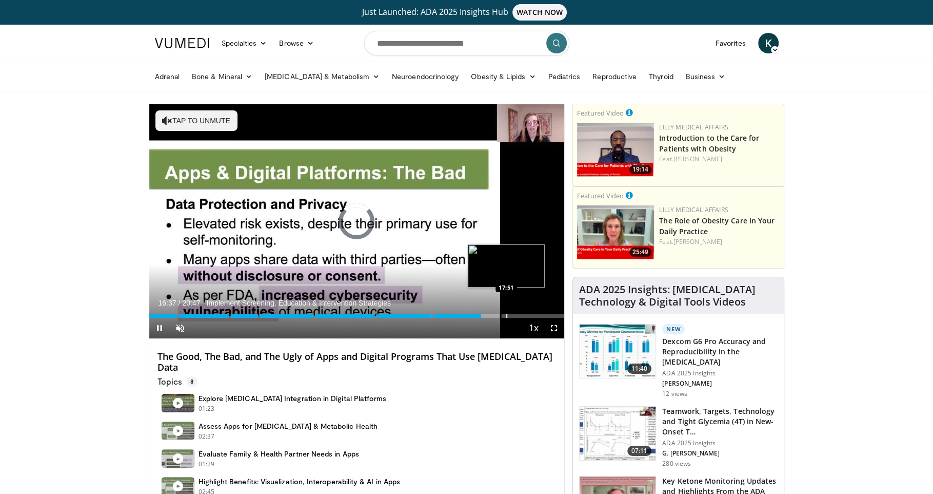
click at [506, 315] on div "Progress Bar" at bounding box center [506, 315] width 1 height 4
click at [518, 313] on div "Progress Bar" at bounding box center [518, 315] width 1 height 4
drag, startPoint x: 526, startPoint y: 313, endPoint x: 544, endPoint y: 312, distance: 18.0
click at [526, 313] on div "Progress Bar" at bounding box center [525, 315] width 1 height 4
click at [544, 312] on div "Loaded : 0.00% 18:54 19:42" at bounding box center [357, 313] width 416 height 10
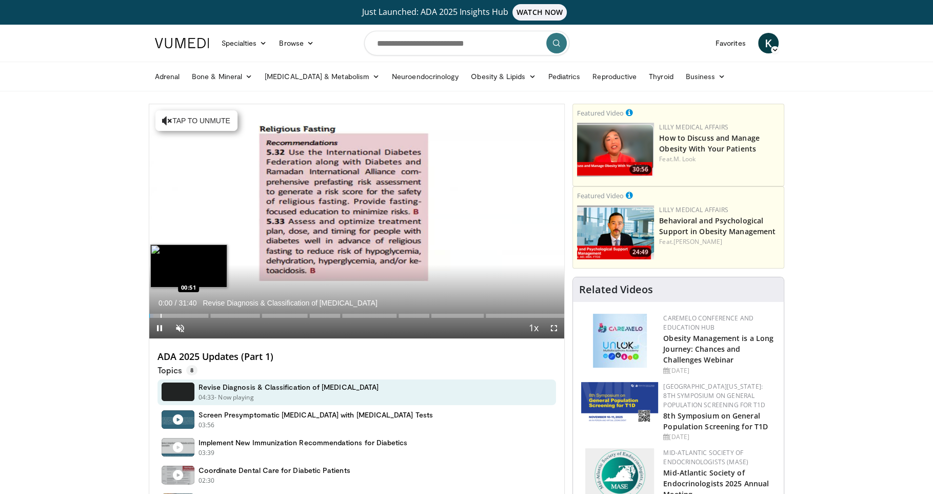
click at [161, 317] on div "Progress Bar" at bounding box center [161, 315] width 1 height 4
click at [171, 316] on div "Progress Bar" at bounding box center [171, 315] width 1 height 4
drag, startPoint x: 188, startPoint y: 314, endPoint x: 193, endPoint y: 314, distance: 5.6
click at [189, 314] on div "Progress Bar" at bounding box center [189, 315] width 1 height 4
click at [200, 315] on div "Progress Bar" at bounding box center [199, 315] width 1 height 4
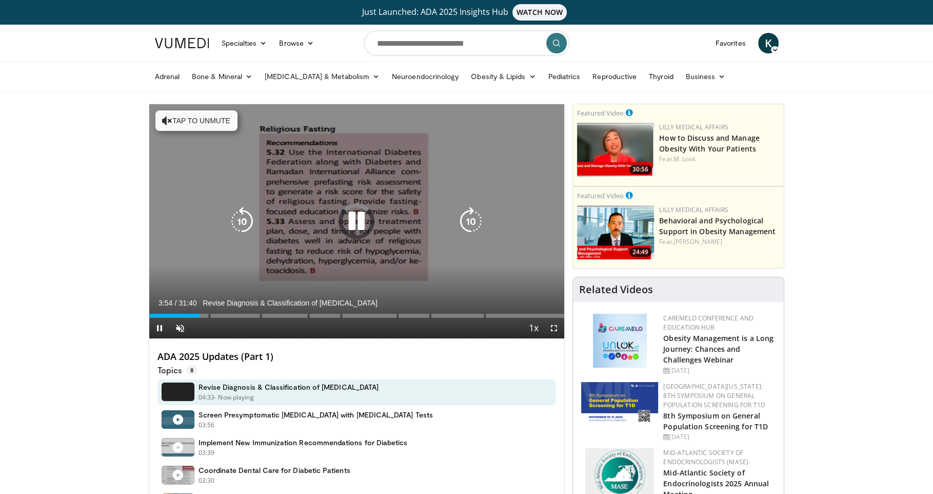
drag, startPoint x: 209, startPoint y: 314, endPoint x: 222, endPoint y: 313, distance: 12.3
click at [211, 313] on div "Loaded : 0.00% 03:54 04:08" at bounding box center [357, 313] width 416 height 10
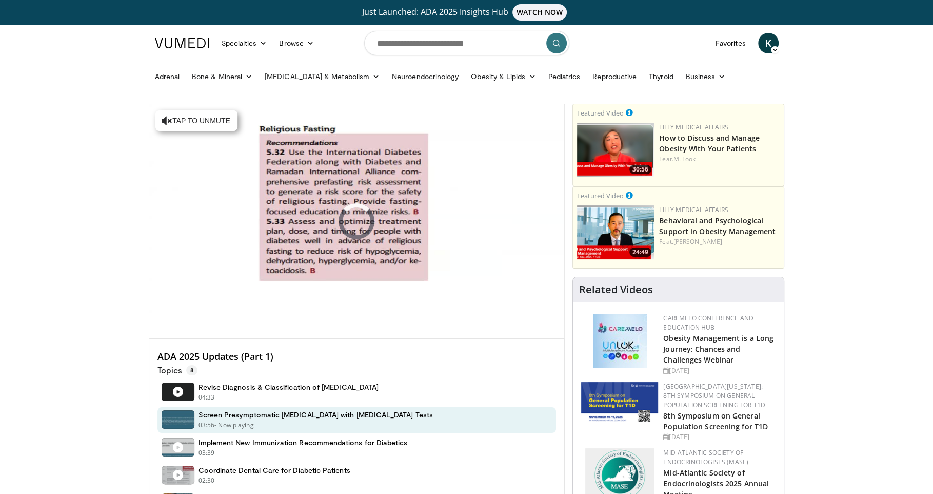
click at [228, 334] on div "Loaded : 12.61% 04:36" at bounding box center [357, 336] width 416 height 4
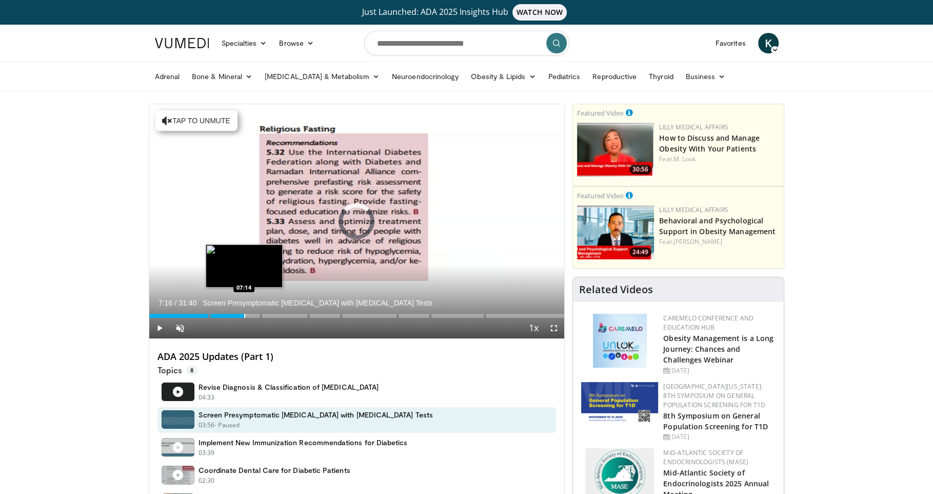
drag, startPoint x: 244, startPoint y: 314, endPoint x: 252, endPoint y: 313, distance: 8.3
click at [244, 314] on div "Progress Bar" at bounding box center [244, 315] width 1 height 4
drag, startPoint x: 253, startPoint y: 313, endPoint x: 260, endPoint y: 314, distance: 7.3
click at [254, 313] on div "Progress Bar" at bounding box center [254, 315] width 1 height 4
click at [304, 318] on div "Current Time 8:01 / Duration 31:40 Screen Presymptomatic Diabetes with Autoanti…" at bounding box center [357, 328] width 416 height 21
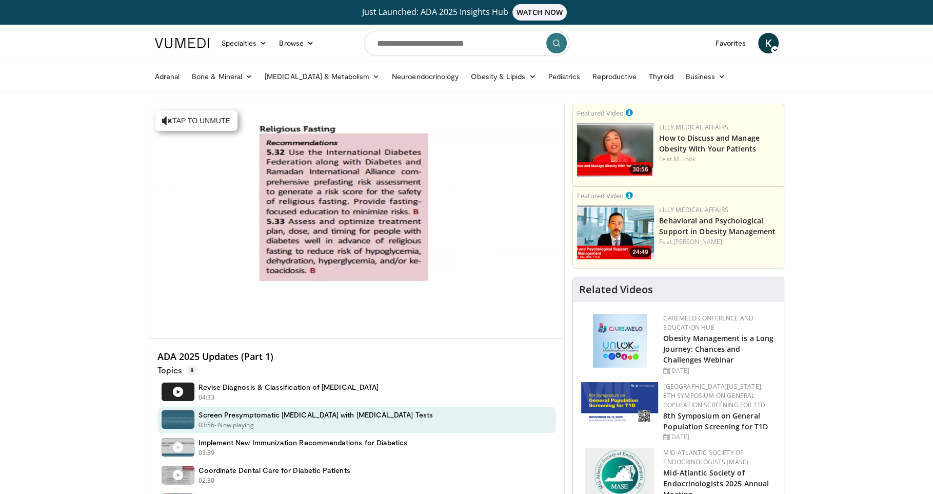
click at [298, 334] on div "Progress Bar" at bounding box center [297, 336] width 1 height 4
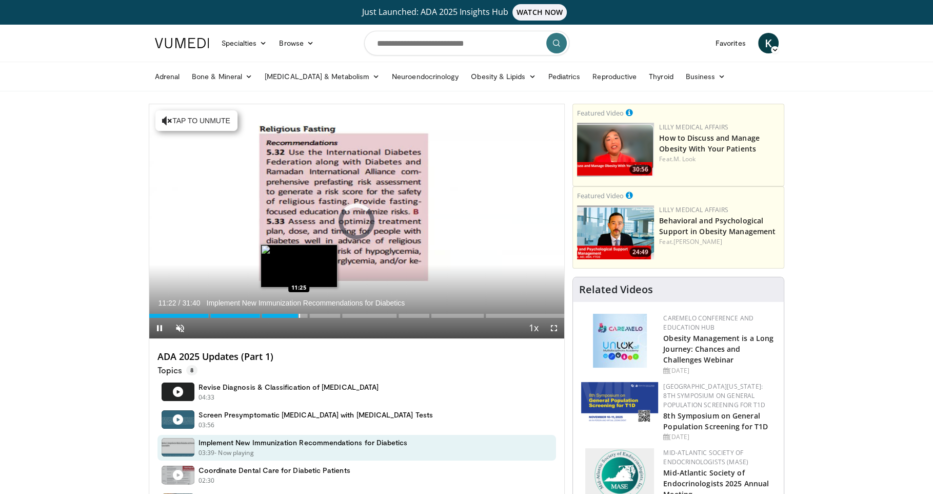
drag, startPoint x: 323, startPoint y: 314, endPoint x: 331, endPoint y: 314, distance: 8.2
click at [300, 314] on div "Progress Bar" at bounding box center [299, 315] width 1 height 4
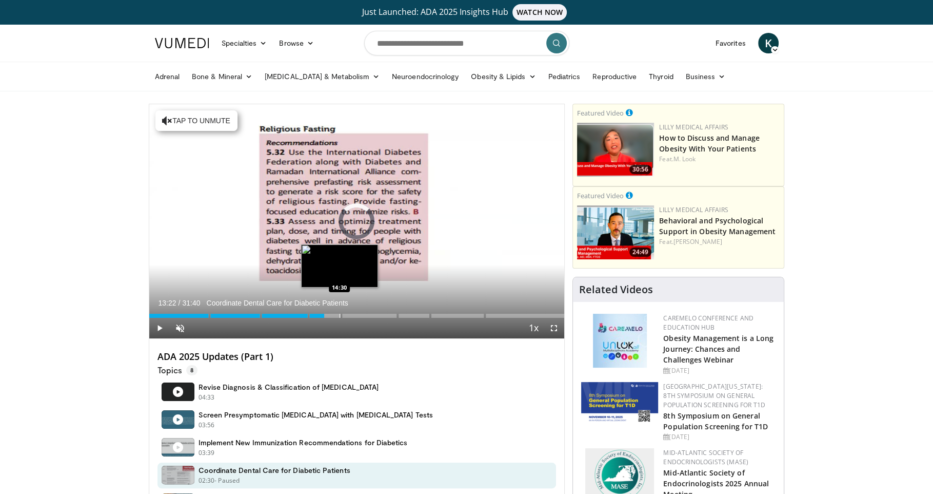
click at [340, 314] on div "Progress Bar" at bounding box center [340, 315] width 1 height 4
click at [361, 314] on div "Progress Bar" at bounding box center [361, 315] width 1 height 4
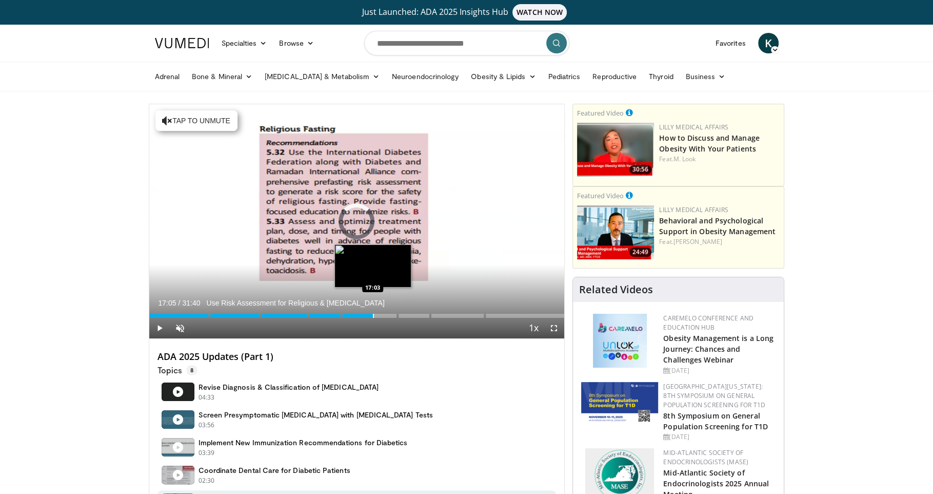
drag, startPoint x: 372, startPoint y: 314, endPoint x: 386, endPoint y: 314, distance: 13.3
click at [373, 314] on div "Progress Bar" at bounding box center [373, 315] width 1 height 4
drag, startPoint x: 389, startPoint y: 314, endPoint x: 396, endPoint y: 314, distance: 6.7
click at [390, 314] on div "Progress Bar" at bounding box center [390, 315] width 1 height 4
click at [397, 314] on div "Progress Bar" at bounding box center [396, 315] width 1 height 4
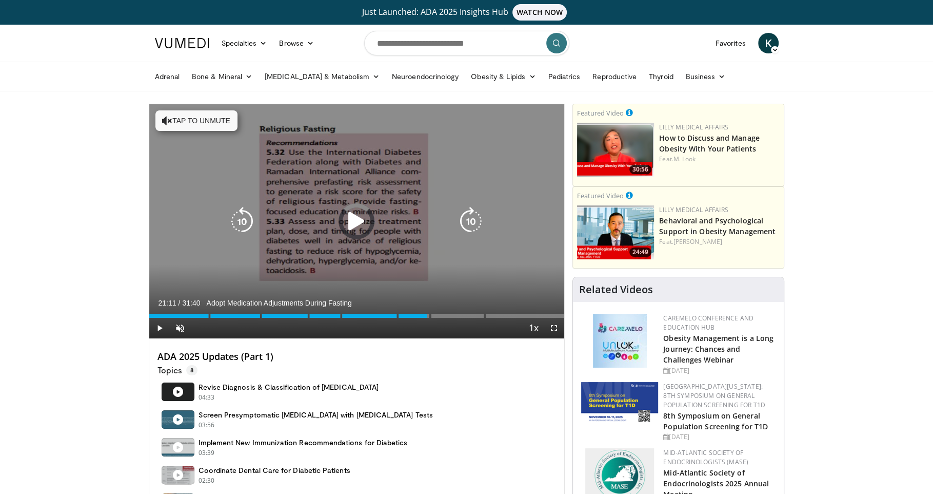
drag, startPoint x: 426, startPoint y: 313, endPoint x: 454, endPoint y: 312, distance: 27.2
click at [0, 0] on div "Progress Bar" at bounding box center [0, 0] width 0 height 0
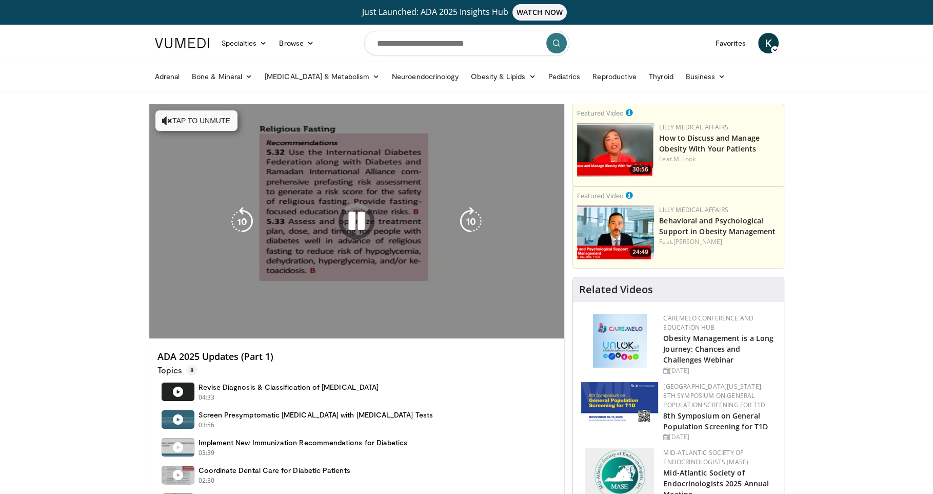
drag, startPoint x: 456, startPoint y: 311, endPoint x: 476, endPoint y: 310, distance: 20.6
click at [456, 311] on video-js "**********" at bounding box center [357, 221] width 416 height 234
click at [479, 328] on div "Loaded : 67.24% 21:11 23:25" at bounding box center [357, 333] width 416 height 10
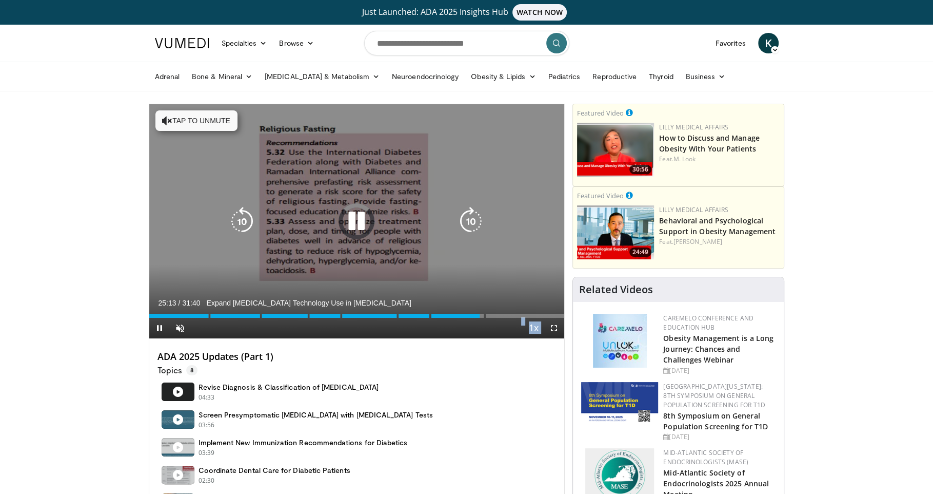
click at [495, 311] on div "Loaded : 0.00% 25:13 25:51" at bounding box center [357, 313] width 416 height 10
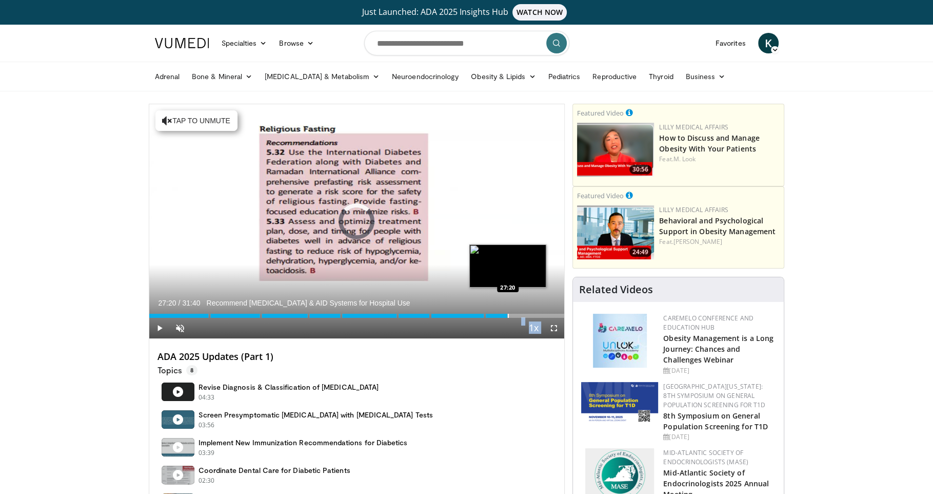
drag, startPoint x: 507, startPoint y: 311, endPoint x: 519, endPoint y: 311, distance: 12.3
click at [507, 311] on div "Loaded : 0.00% 27:20 27:20" at bounding box center [357, 313] width 416 height 10
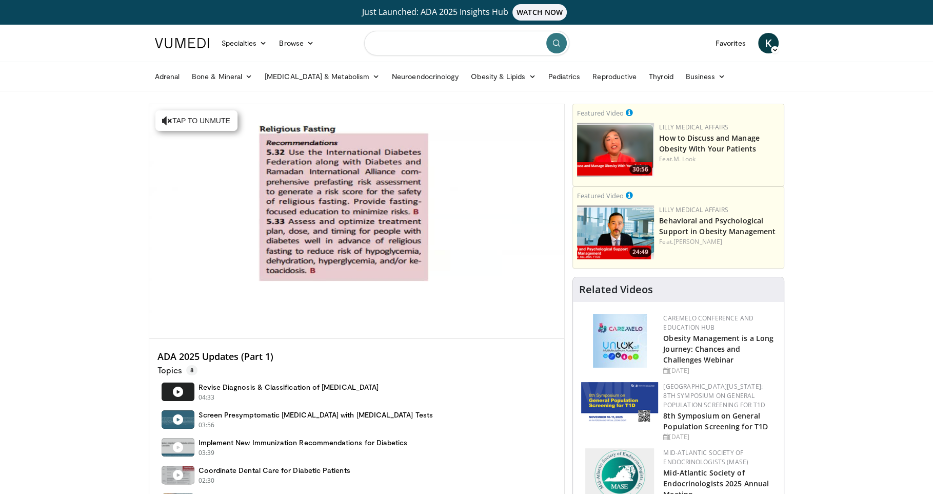
click at [409, 33] on input "Search topics, interventions" at bounding box center [466, 43] width 205 height 25
type input "**********"
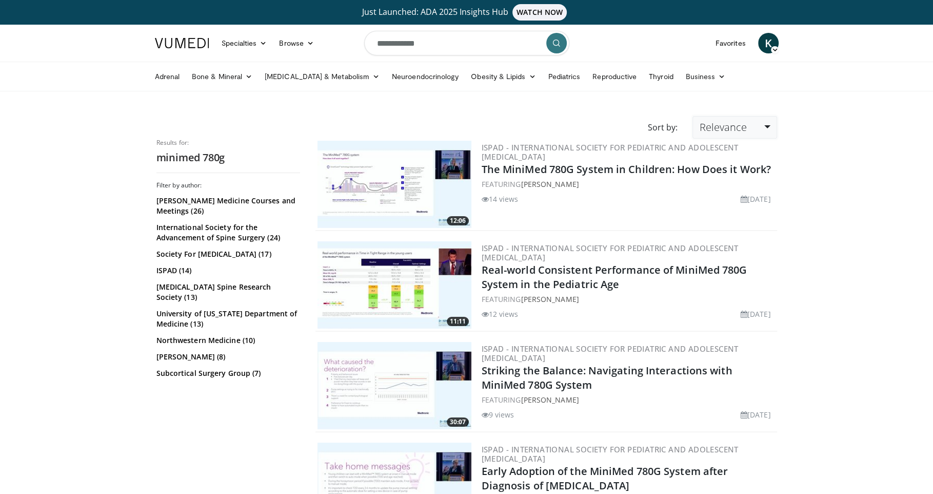
click at [749, 123] on link "Relevance" at bounding box center [735, 127] width 84 height 23
click at [738, 218] on link "Newest" at bounding box center [733, 217] width 81 height 16
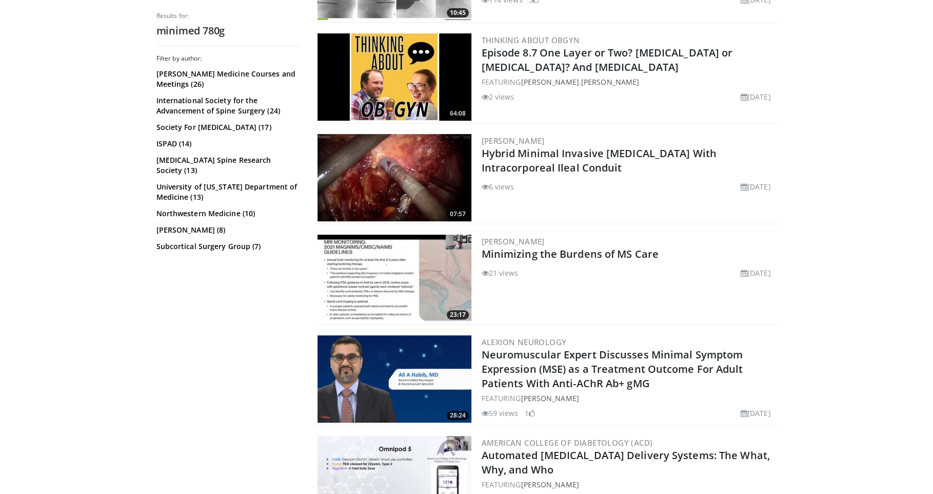
scroll to position [458, 0]
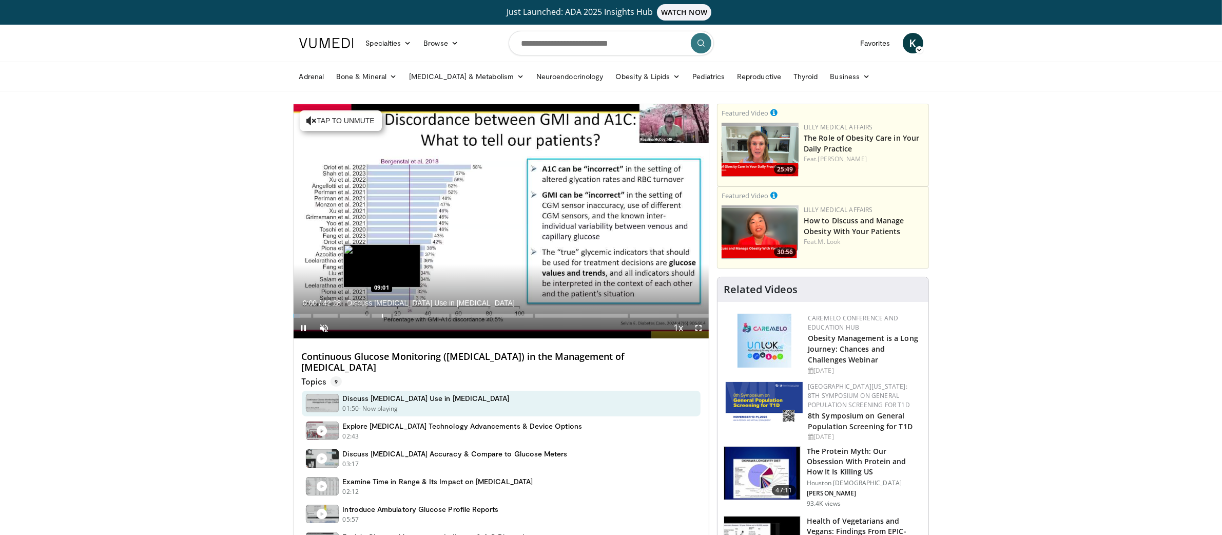
click at [382, 313] on div "Progress Bar" at bounding box center [382, 315] width 1 height 4
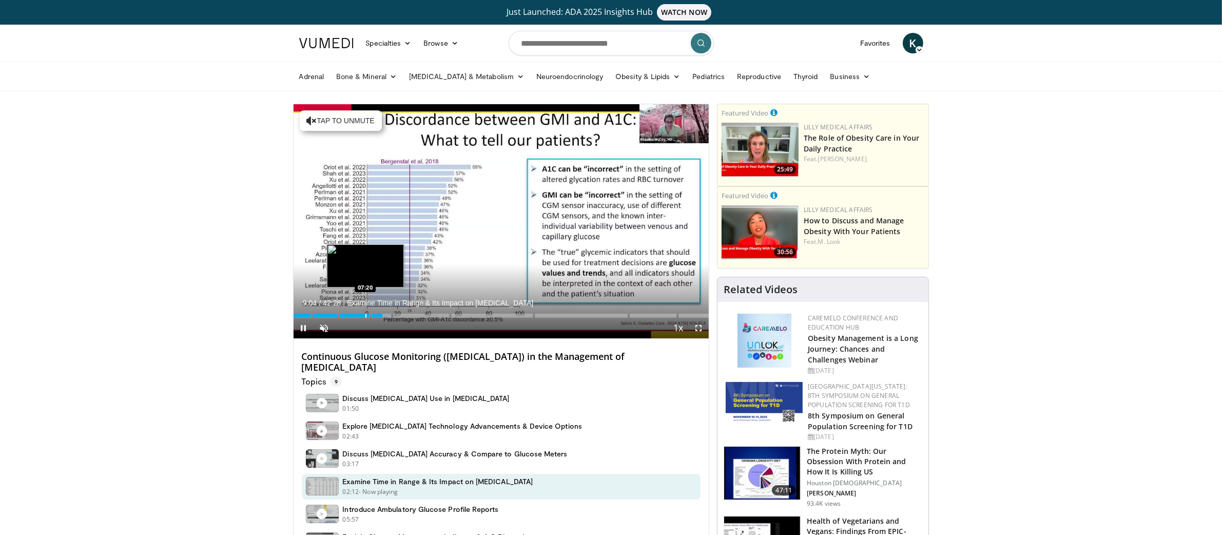
click at [363, 312] on div "Loaded : 23.74% 09:04 07:20" at bounding box center [501, 313] width 416 height 10
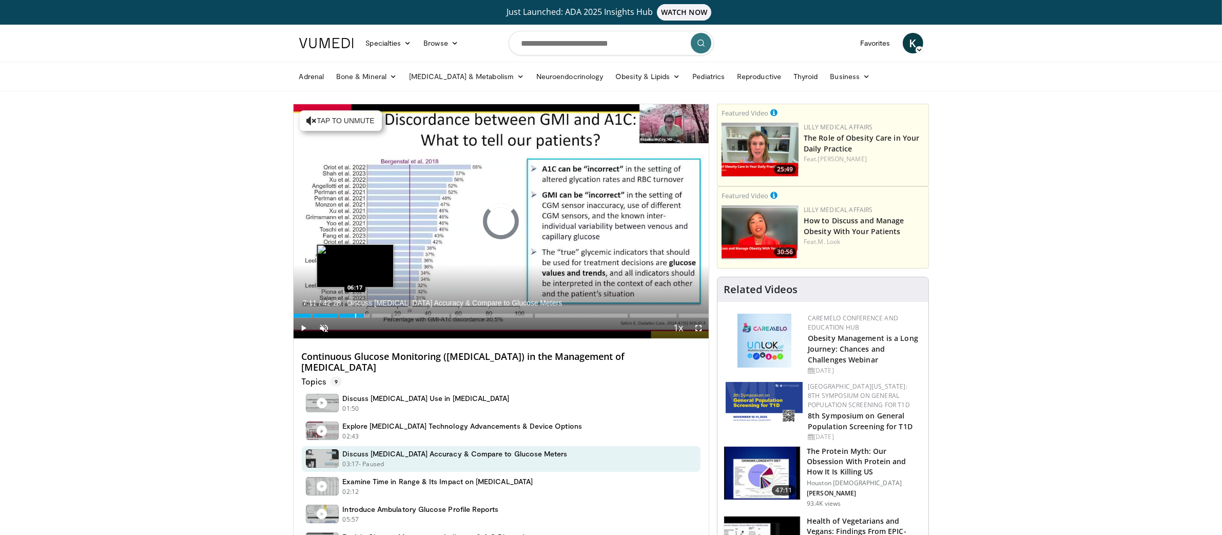
click at [355, 313] on div "Progress Bar" at bounding box center [355, 315] width 1 height 4
click at [345, 313] on div "Loaded : 15.31% 06:17" at bounding box center [501, 315] width 416 height 4
click at [342, 313] on div "Progress Bar" at bounding box center [342, 315] width 1 height 4
click at [340, 313] on div "Progress Bar" at bounding box center [340, 315] width 1 height 4
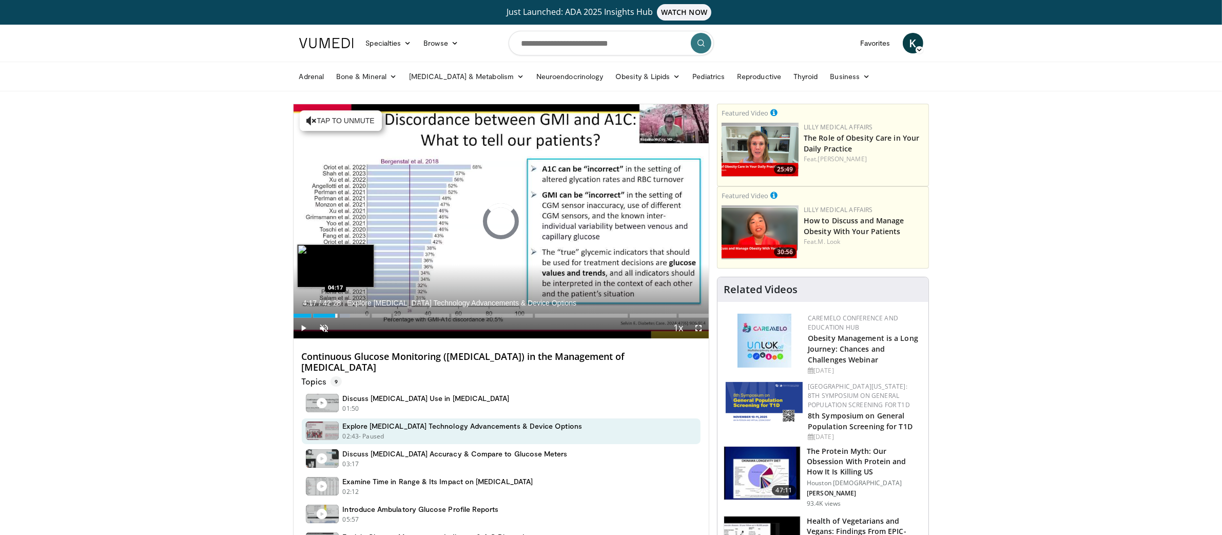
click at [336, 313] on div "Progress Bar" at bounding box center [336, 315] width 1 height 4
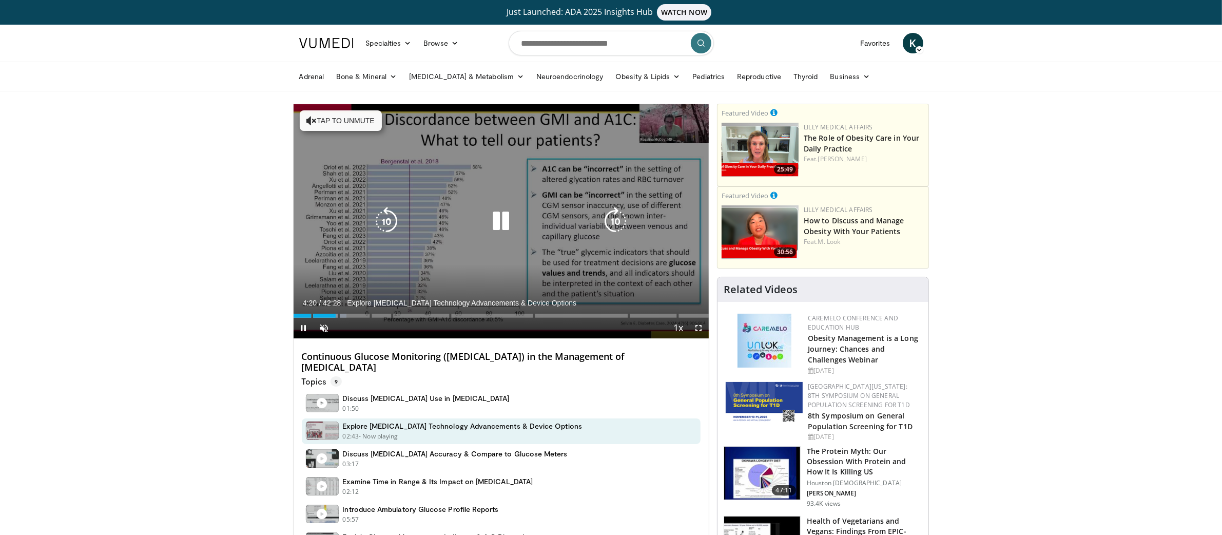
click at [335, 122] on button "Tap to unmute" at bounding box center [341, 120] width 82 height 21
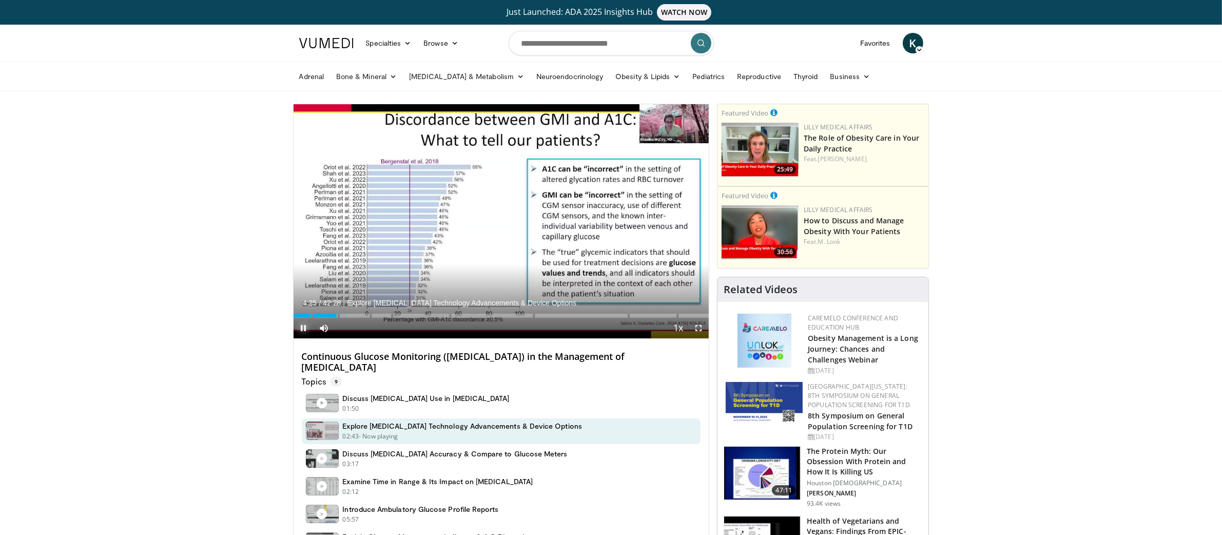
click at [299, 327] on span "Video Player" at bounding box center [303, 328] width 21 height 21
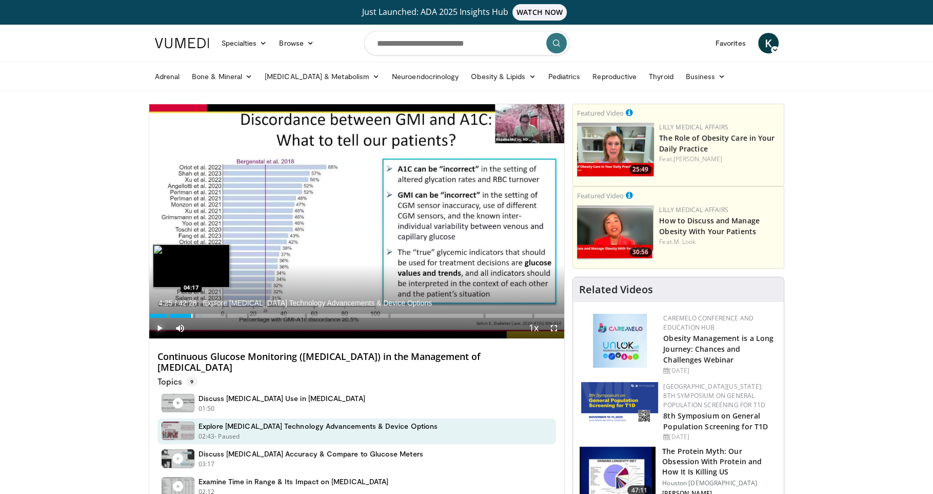
click at [190, 316] on div "04:25" at bounding box center [170, 315] width 43 height 4
click at [190, 316] on div "Progress Bar" at bounding box center [190, 315] width 1 height 4
click at [188, 315] on div "Progress Bar" at bounding box center [188, 315] width 1 height 4
click at [185, 315] on div "03:59" at bounding box center [168, 315] width 39 height 4
click at [158, 328] on span "Video Player" at bounding box center [159, 328] width 21 height 21
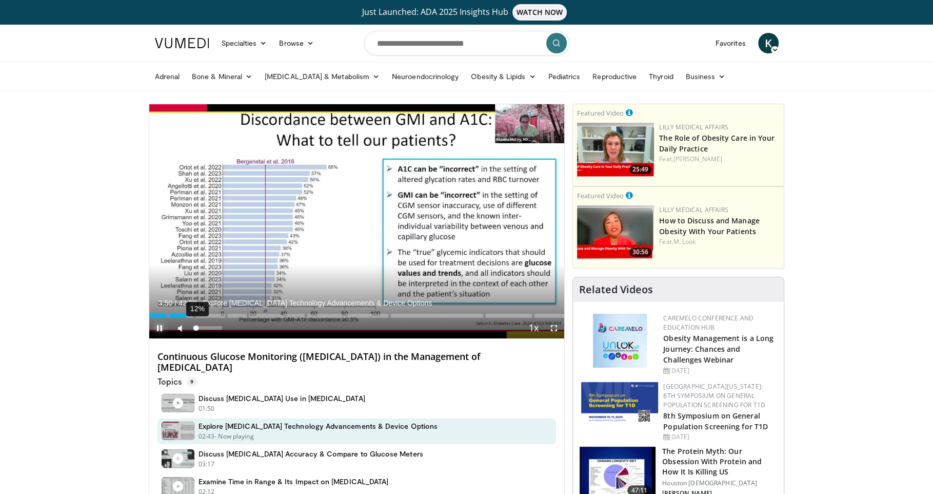
click at [196, 326] on div "12%" at bounding box center [207, 328] width 29 height 4
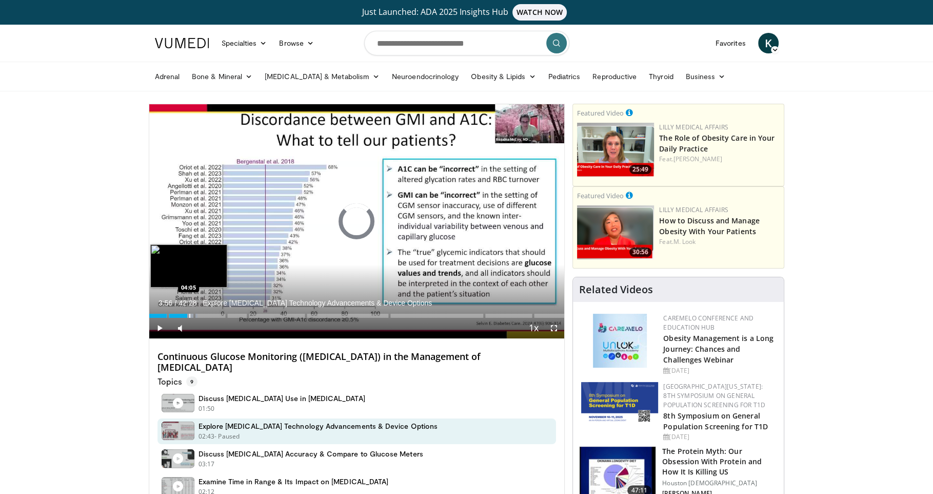
click at [189, 315] on div "Progress Bar" at bounding box center [189, 315] width 1 height 4
click at [192, 316] on div "Progress Bar" at bounding box center [192, 315] width 1 height 4
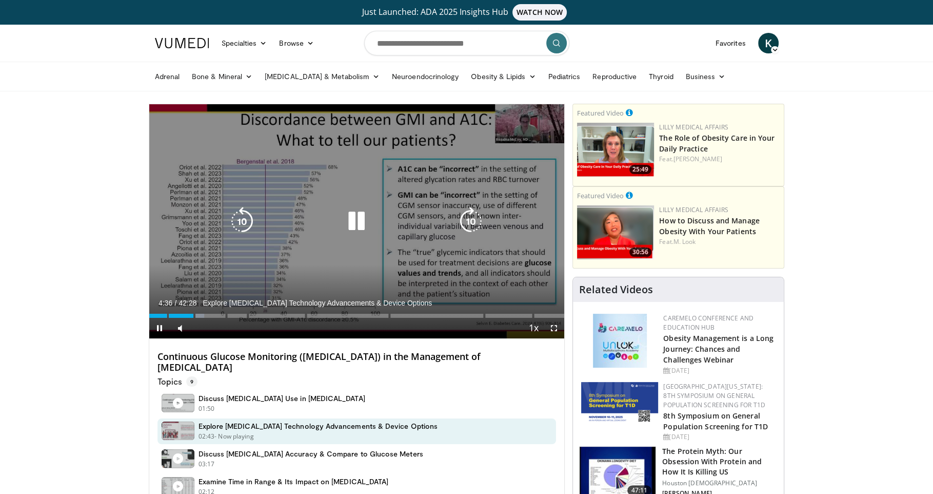
click at [358, 225] on icon "Video Player" at bounding box center [356, 221] width 29 height 29
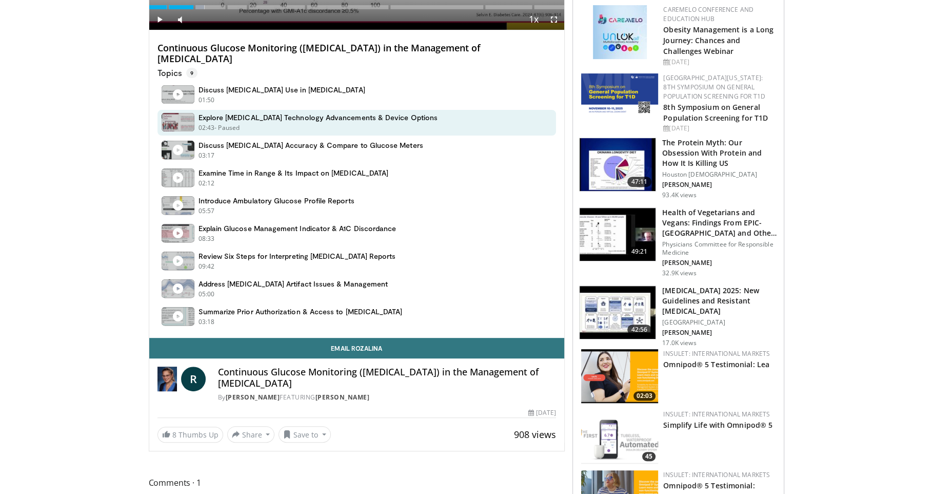
scroll to position [309, 0]
